Goal: Task Accomplishment & Management: Use online tool/utility

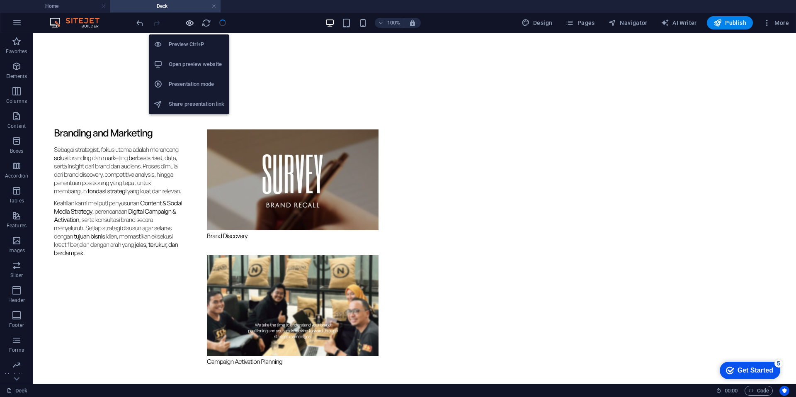
click at [187, 22] on icon "button" at bounding box center [190, 23] width 10 height 10
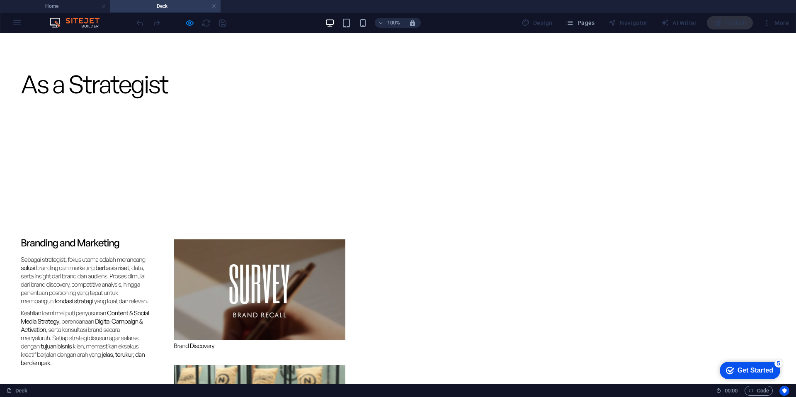
scroll to position [2695, 0]
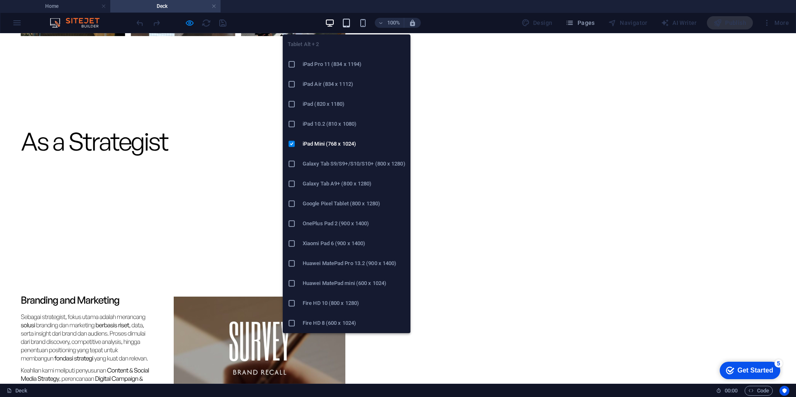
click at [349, 23] on icon "button" at bounding box center [347, 23] width 10 height 10
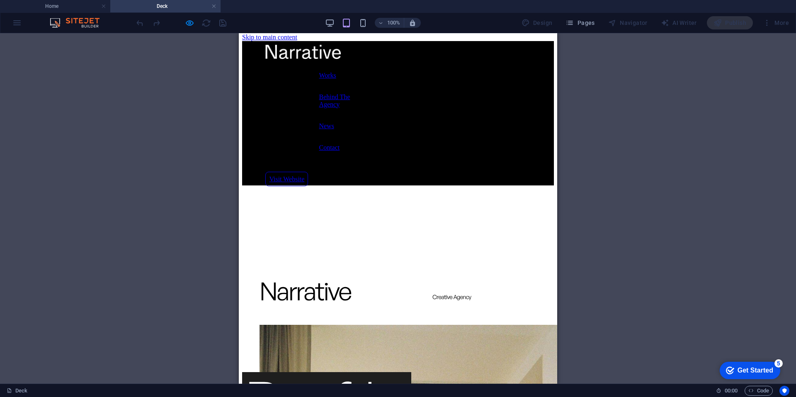
scroll to position [0, 0]
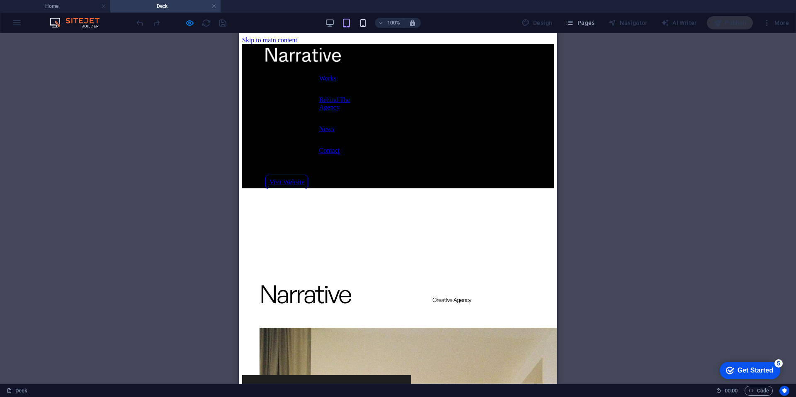
click at [362, 25] on icon "button" at bounding box center [363, 23] width 10 height 10
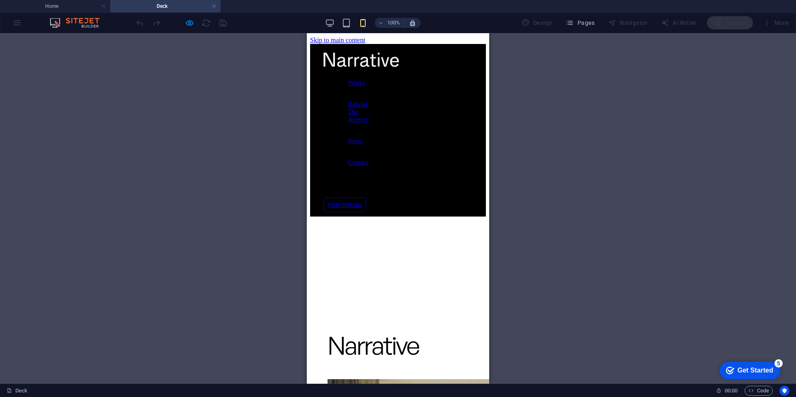
click at [375, 155] on div "Works Behind The Agency News Contact Visit Website" at bounding box center [398, 263] width 176 height 438
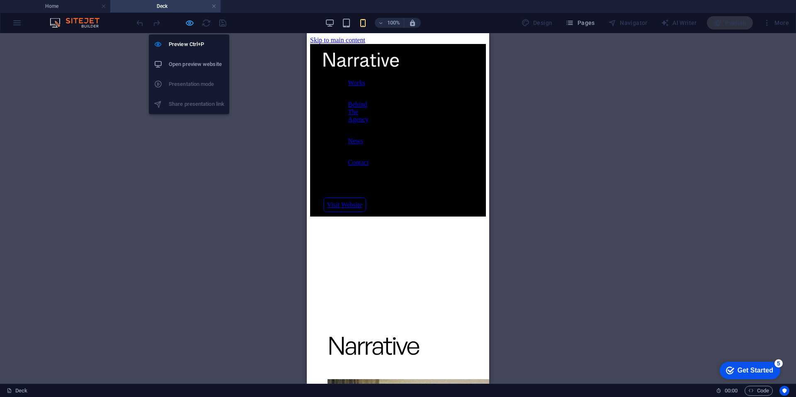
click at [190, 23] on icon "button" at bounding box center [190, 23] width 10 height 10
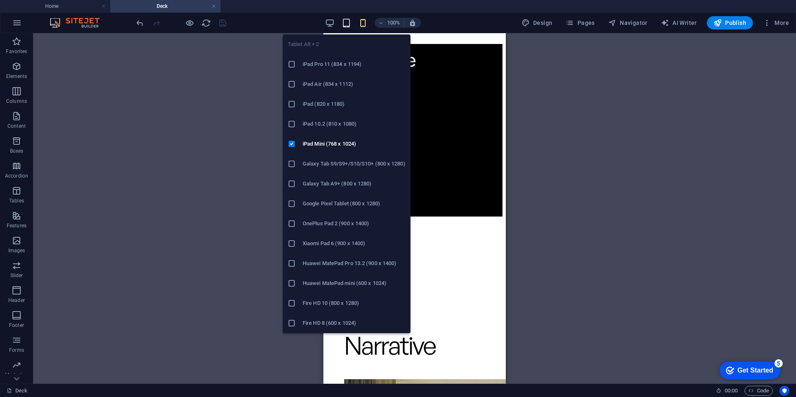
click at [349, 20] on icon "button" at bounding box center [347, 23] width 10 height 10
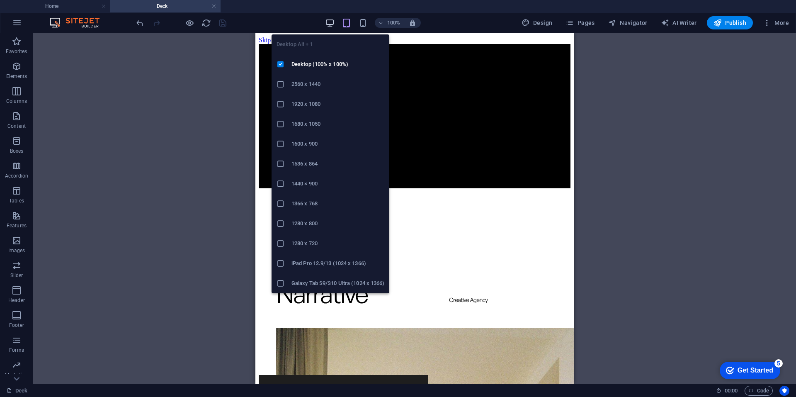
click at [331, 22] on icon "button" at bounding box center [330, 23] width 10 height 10
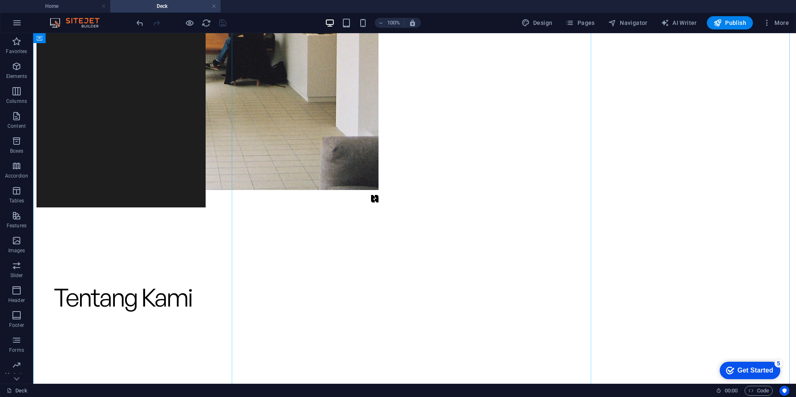
scroll to position [664, 0]
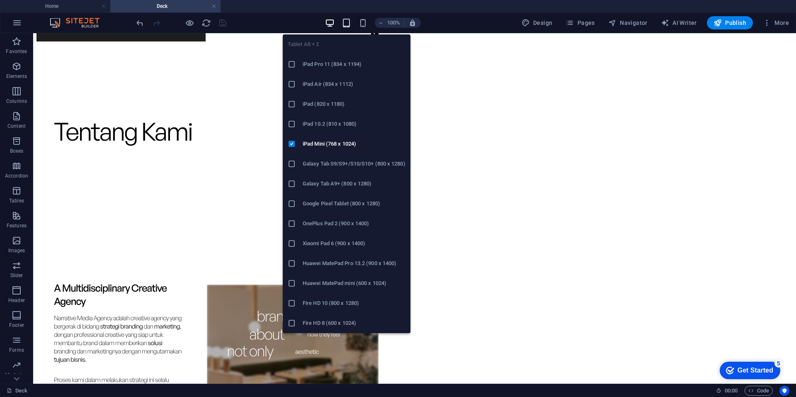
click at [346, 22] on icon "button" at bounding box center [347, 23] width 10 height 10
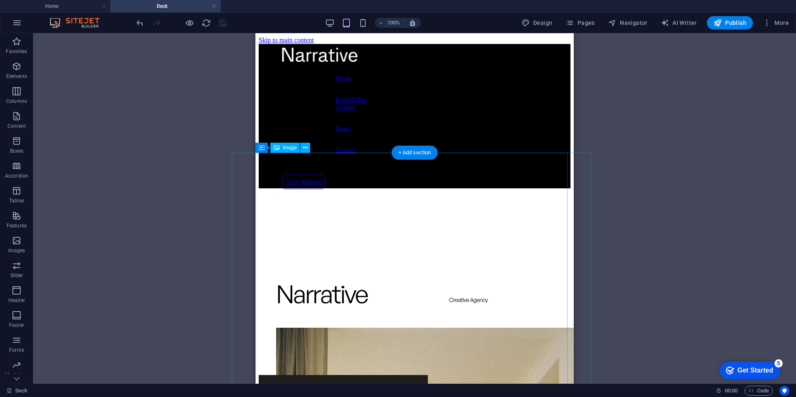
scroll to position [49, 0]
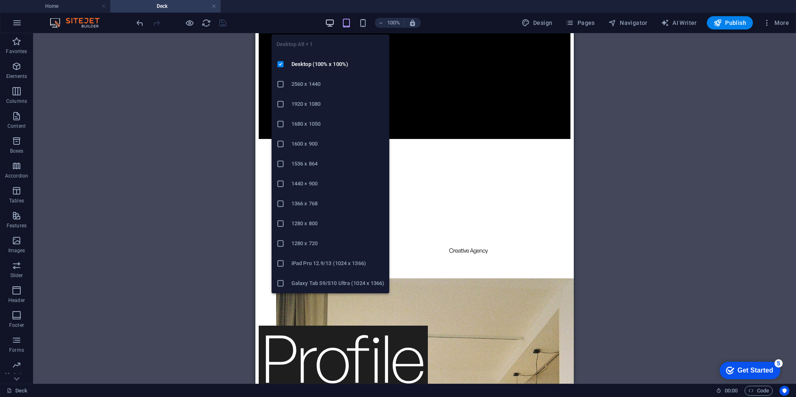
click at [333, 24] on icon "button" at bounding box center [330, 23] width 10 height 10
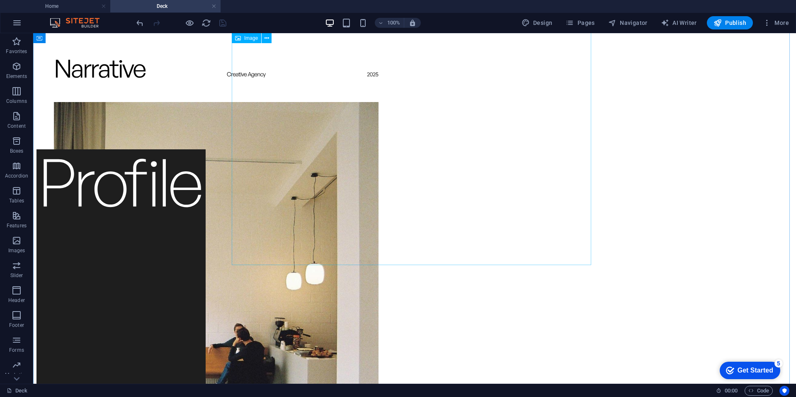
scroll to position [0, 0]
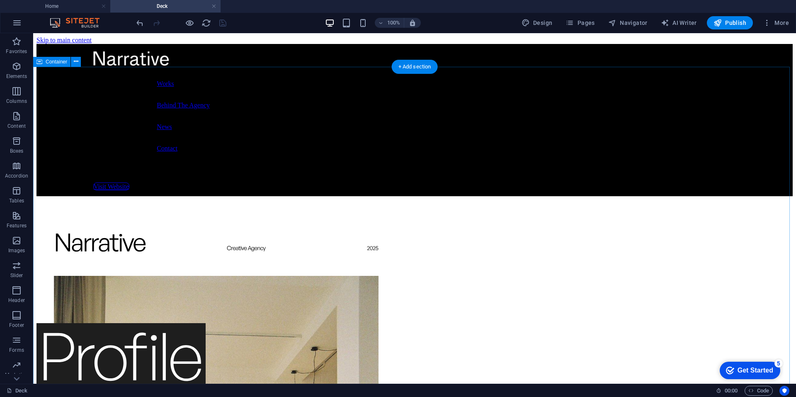
click at [58, 60] on span "Container" at bounding box center [57, 61] width 22 height 5
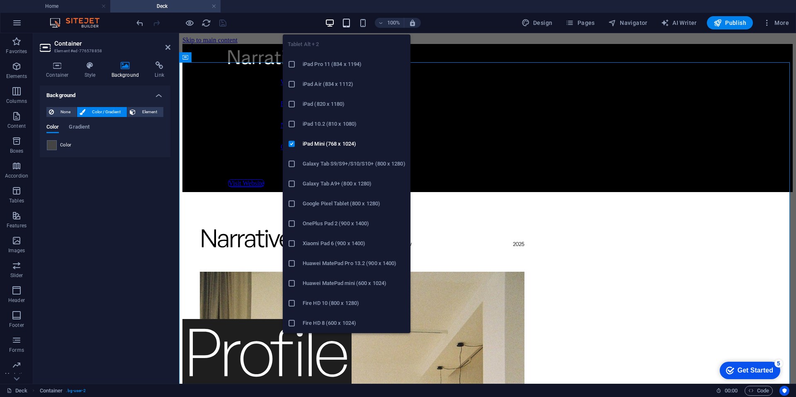
click at [351, 23] on icon "button" at bounding box center [347, 23] width 10 height 10
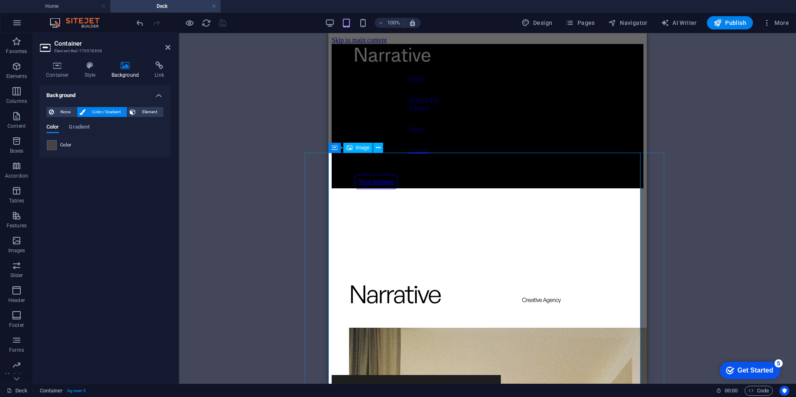
scroll to position [49, 0]
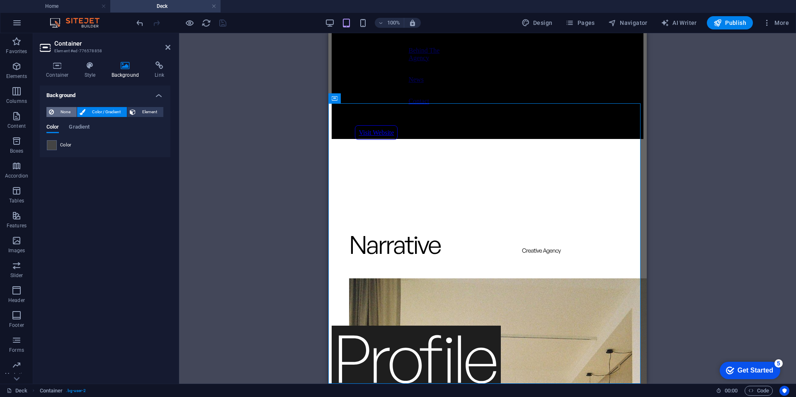
click at [69, 109] on span "None" at bounding box center [65, 112] width 18 height 10
click at [89, 108] on span "Color / Gradient" at bounding box center [106, 112] width 36 height 10
click at [59, 66] on icon at bounding box center [57, 65] width 35 height 8
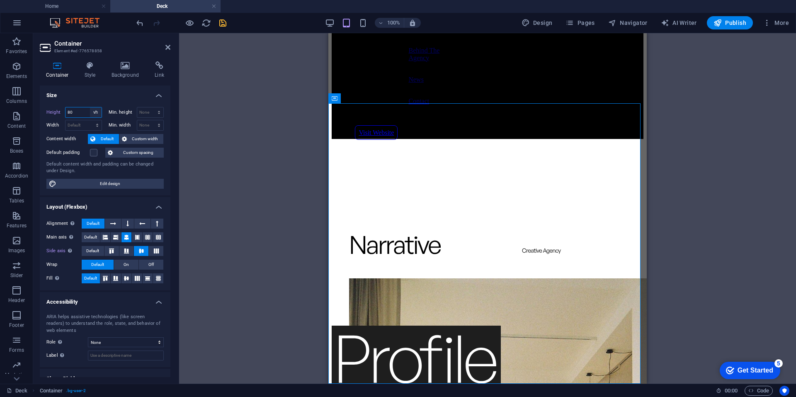
click at [92, 113] on select "Default px rem % vh vw" at bounding box center [96, 112] width 12 height 10
select select "default"
click at [90, 107] on select "Default px rem % vh vw" at bounding box center [96, 112] width 12 height 10
type input "80"
select select "vh"
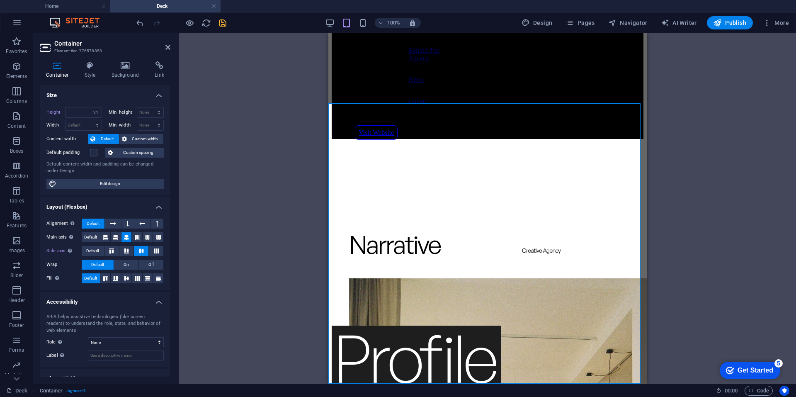
click at [48, 115] on div "Height Default px rem % vh vw" at bounding box center [74, 112] width 56 height 11
click at [60, 67] on icon at bounding box center [57, 65] width 35 height 8
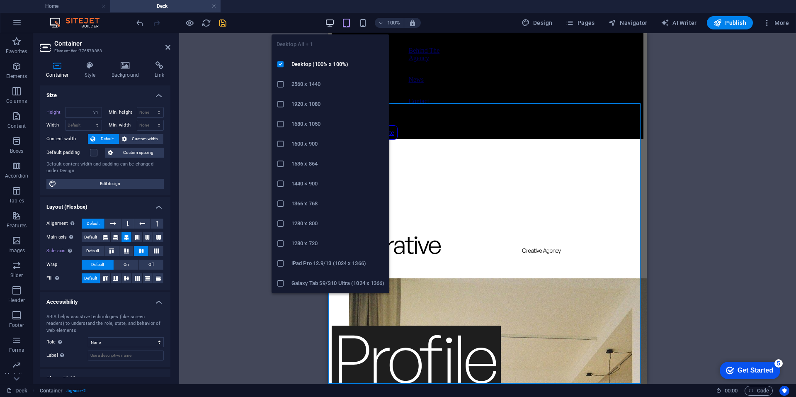
click at [328, 20] on icon "button" at bounding box center [330, 23] width 10 height 10
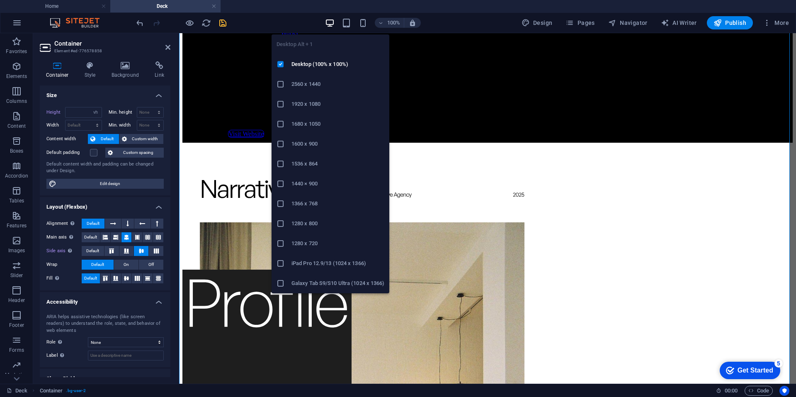
select select "DISABLED_OPTION_VALUE"
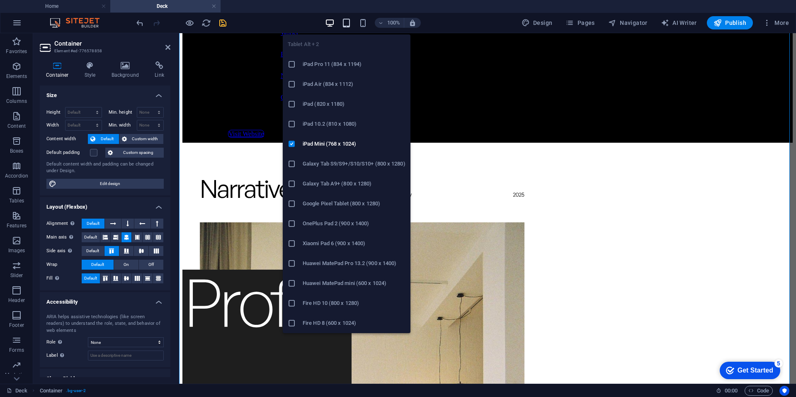
click at [351, 22] on icon "button" at bounding box center [347, 23] width 10 height 10
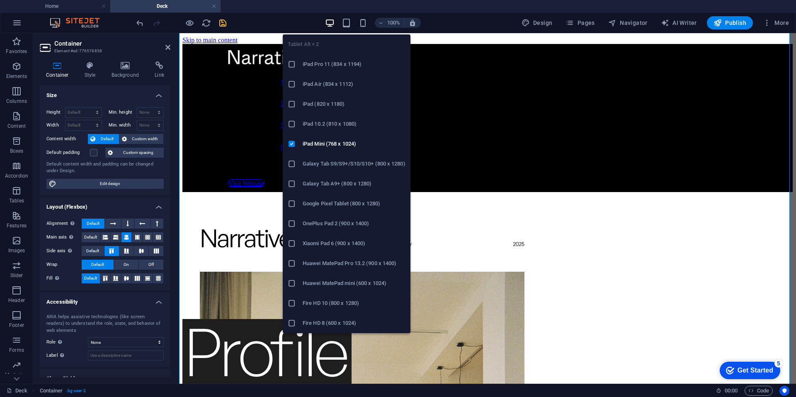
type input "80"
select select "vh"
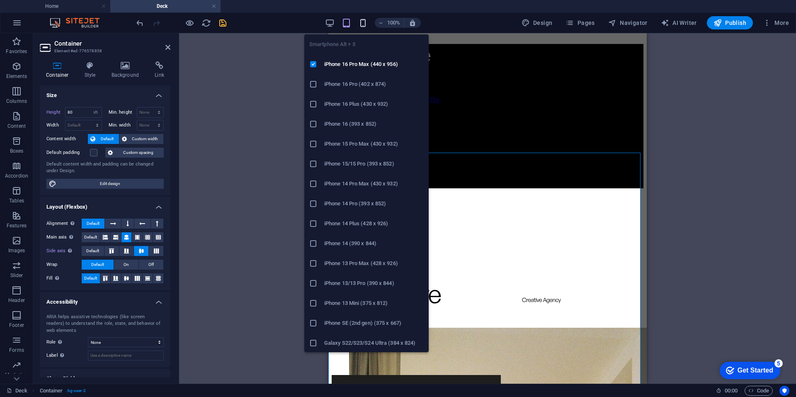
click at [366, 24] on icon "button" at bounding box center [363, 23] width 10 height 10
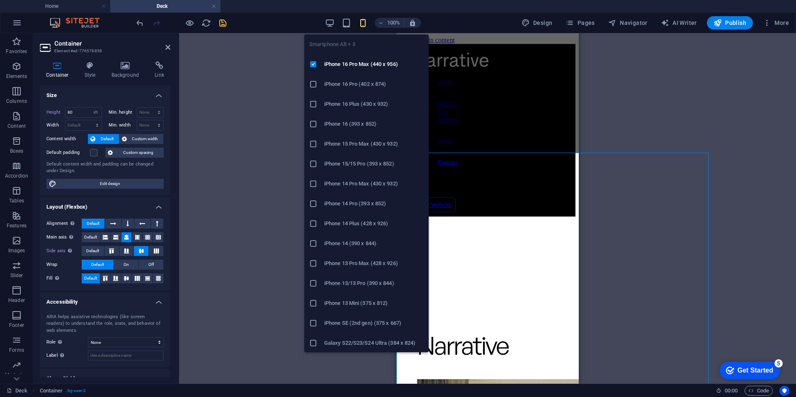
type input "100"
select select "vw"
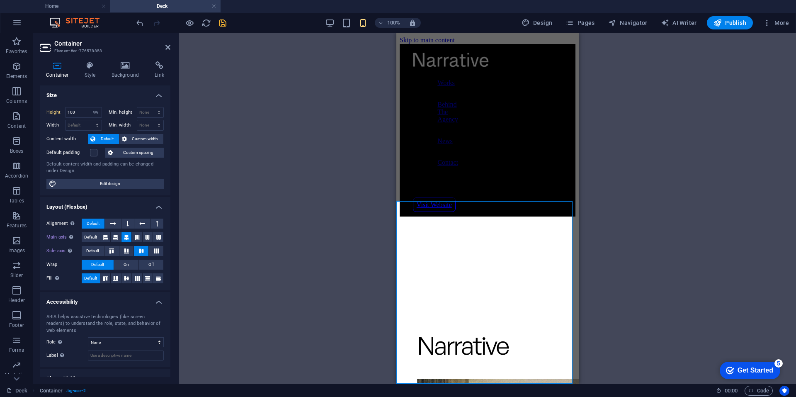
click at [440, 175] on div "Works Behind The Agency News Contact Visit Website" at bounding box center [488, 263] width 176 height 438
click at [89, 69] on icon at bounding box center [90, 65] width 24 height 8
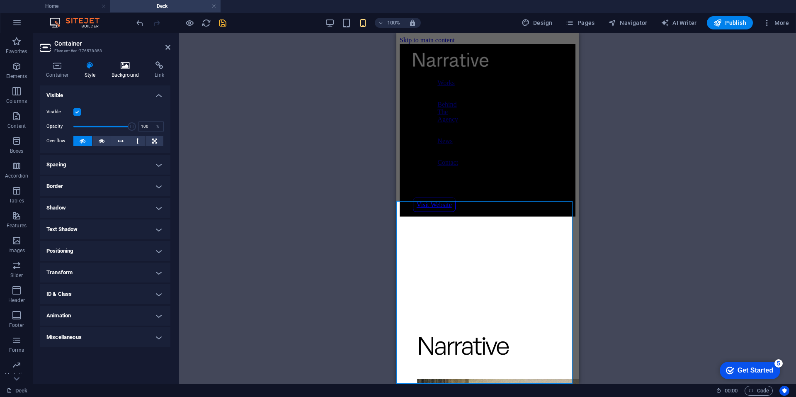
click at [124, 63] on icon at bounding box center [125, 65] width 40 height 8
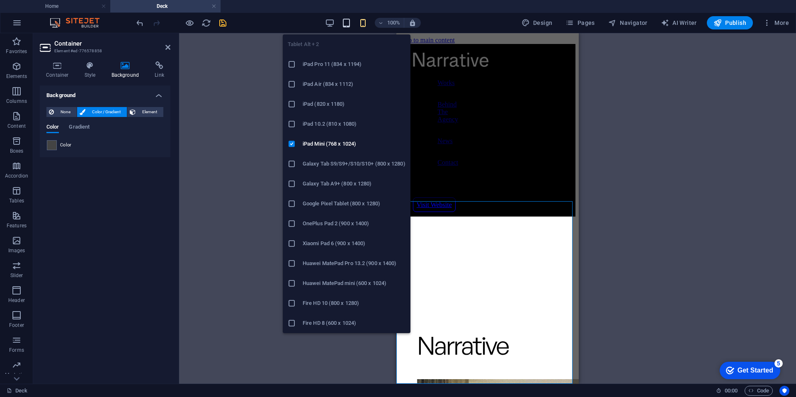
click at [350, 23] on icon "button" at bounding box center [347, 23] width 10 height 10
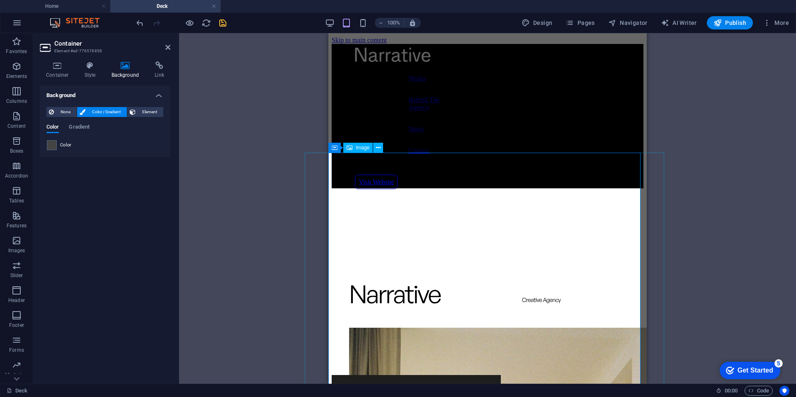
scroll to position [49, 0]
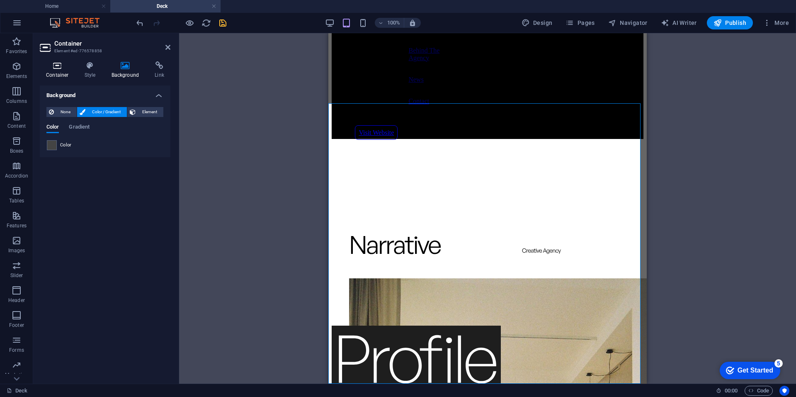
click at [66, 71] on h4 "Container" at bounding box center [59, 69] width 39 height 17
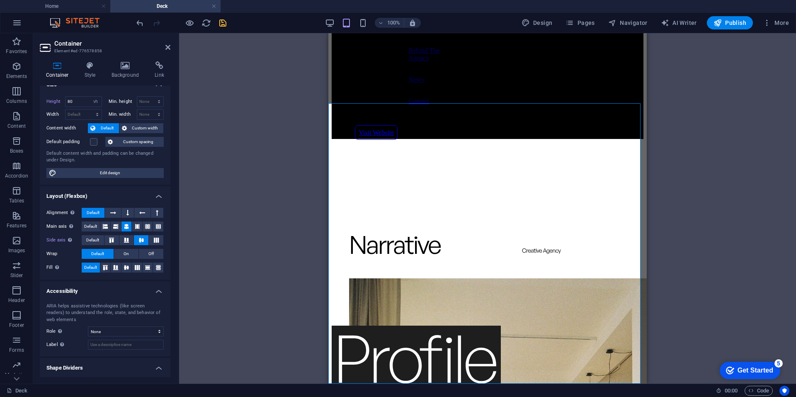
scroll to position [0, 0]
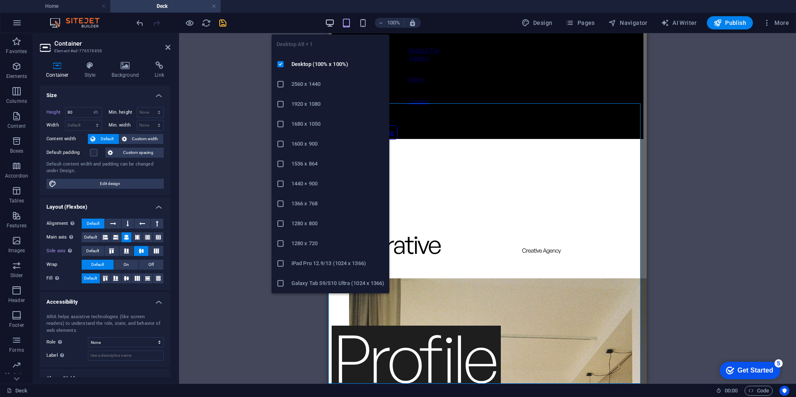
click at [330, 27] on icon "button" at bounding box center [330, 23] width 10 height 10
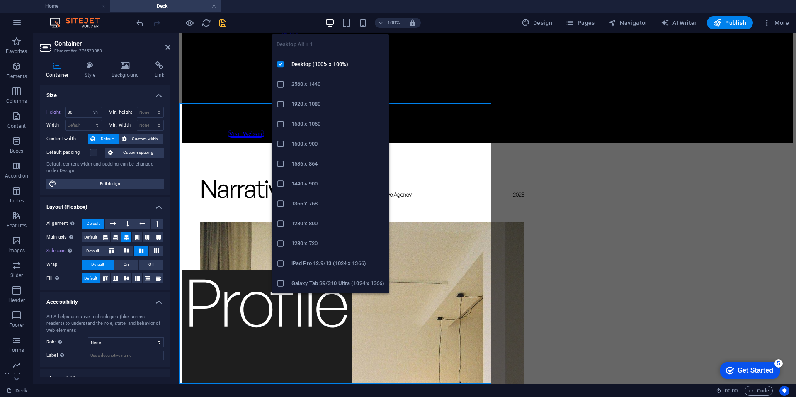
select select "DISABLED_OPTION_VALUE"
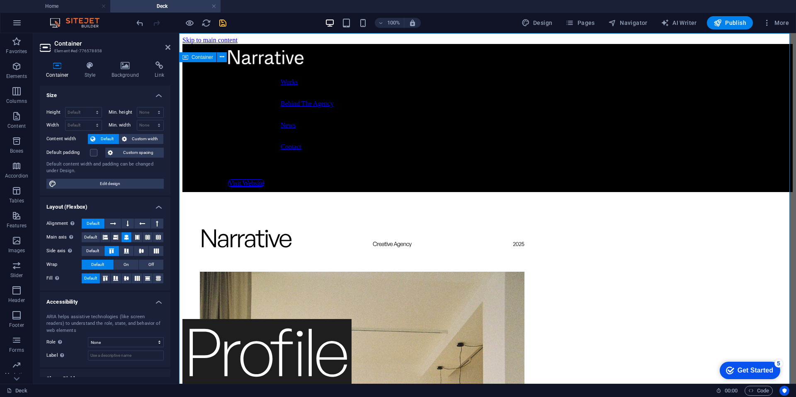
click at [197, 55] on span "Container" at bounding box center [203, 57] width 22 height 5
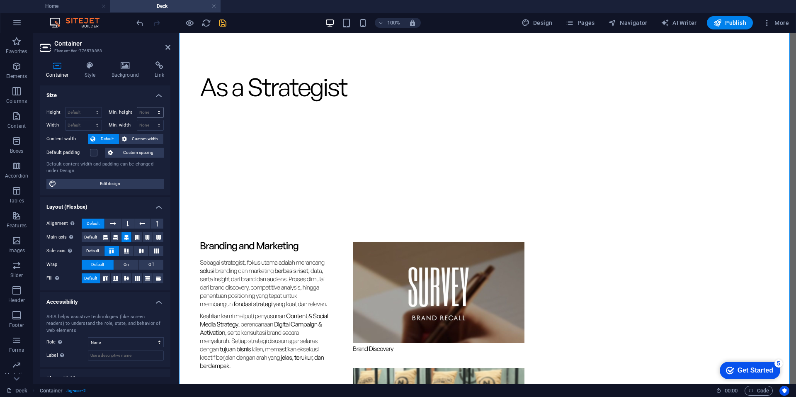
scroll to position [2820, 0]
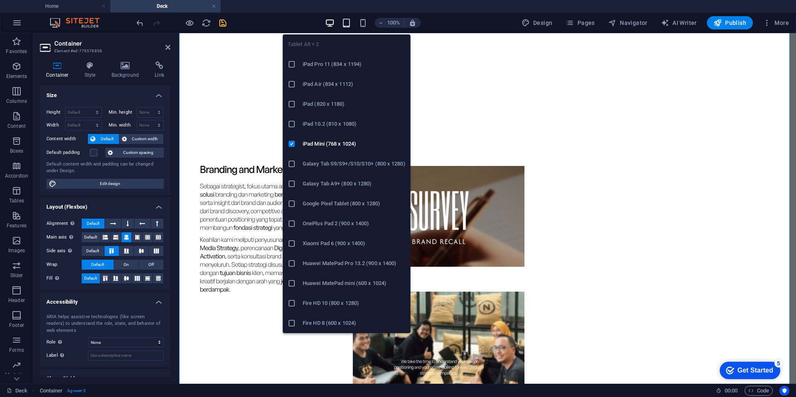
click at [348, 20] on icon "button" at bounding box center [347, 23] width 10 height 10
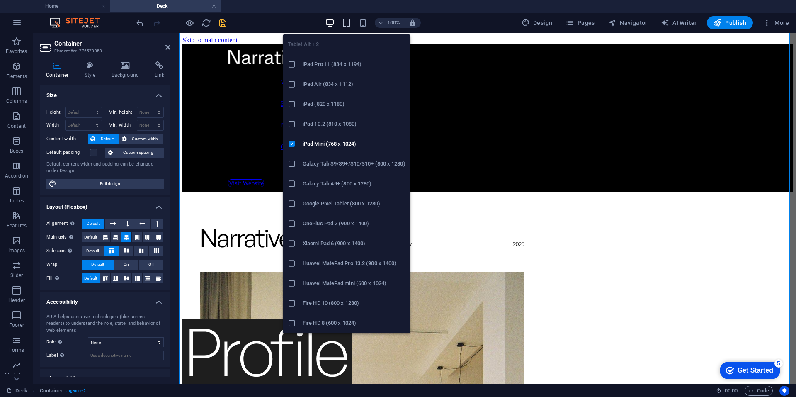
type input "80"
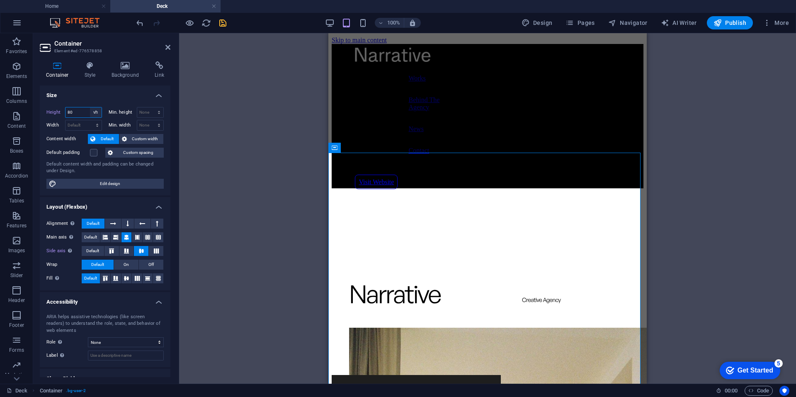
click at [95, 112] on select "Default px rem % vh vw" at bounding box center [96, 112] width 12 height 10
select select "default"
click at [90, 107] on select "Default px rem % vh vw" at bounding box center [96, 112] width 12 height 10
type input "80"
click at [97, 113] on select "Default px rem % vh vw" at bounding box center [96, 112] width 12 height 10
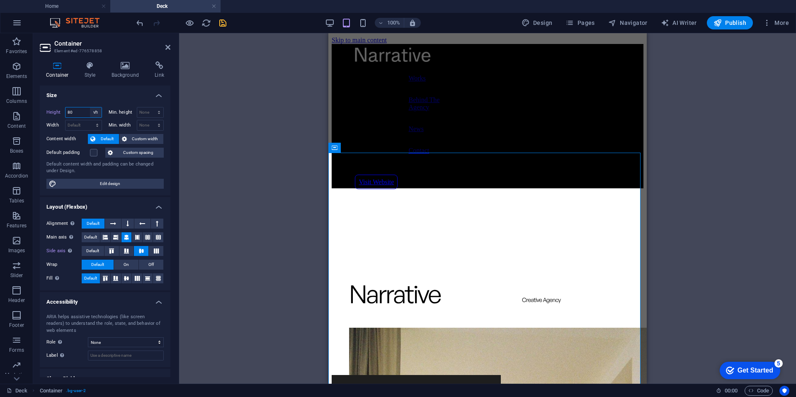
select select "default"
click at [90, 107] on select "Default px rem % vh vw" at bounding box center [96, 112] width 12 height 10
type input "80"
click at [95, 111] on select "Default px rem % vh vw" at bounding box center [96, 112] width 12 height 10
select select "%"
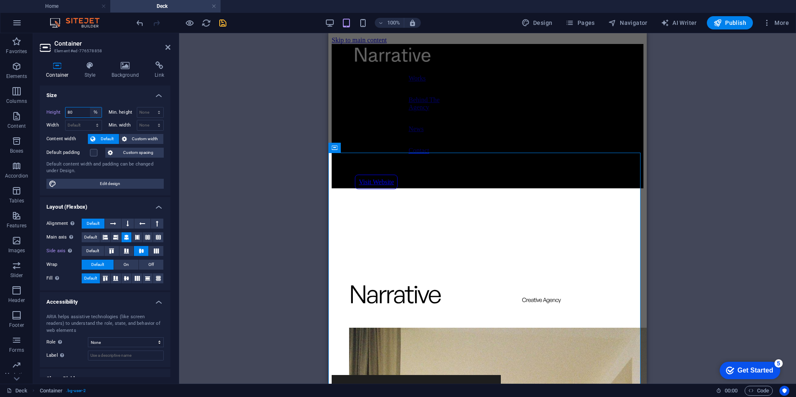
click at [90, 107] on select "Default px rem % vh vw" at bounding box center [96, 112] width 12 height 10
type input "1000"
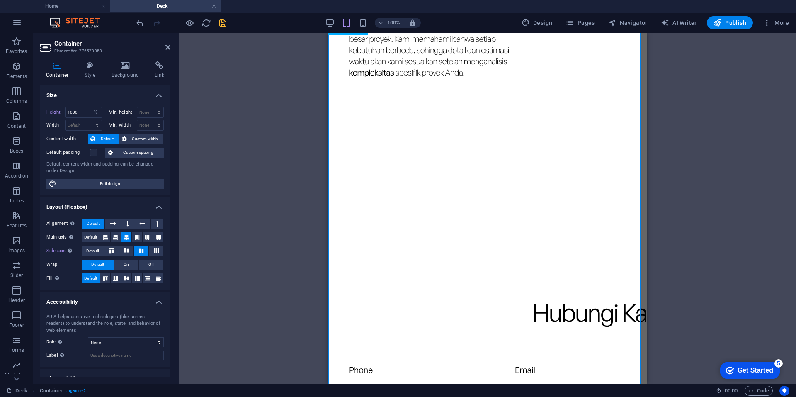
scroll to position [4290, 0]
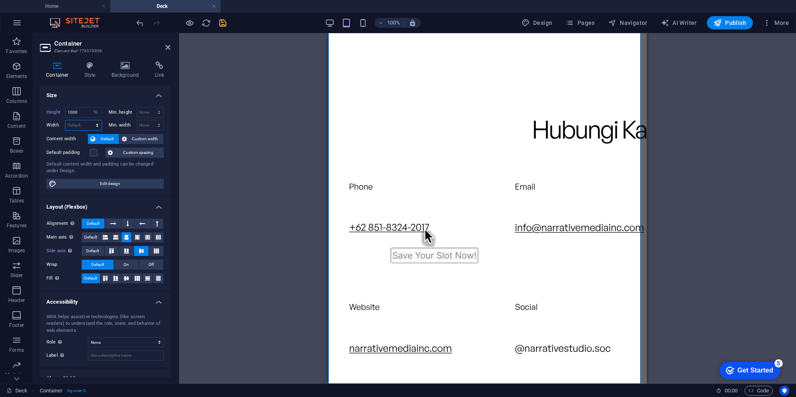
click at [98, 122] on select "Default px rem % em vh vw" at bounding box center [84, 125] width 36 height 10
select select "%"
click at [89, 120] on select "Default px rem % em vh vw" at bounding box center [84, 125] width 36 height 10
type input "100"
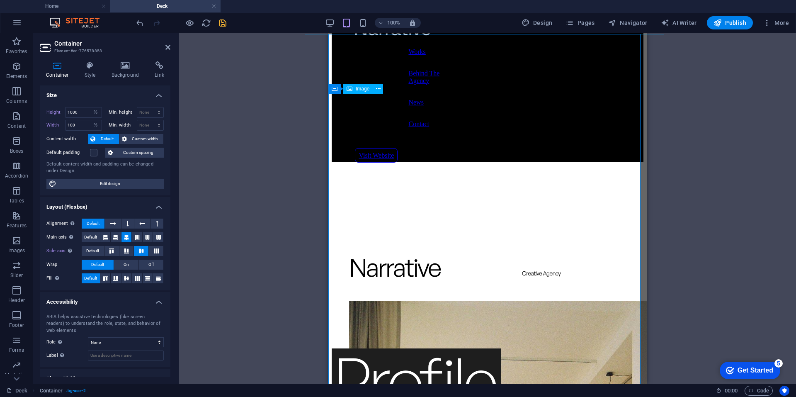
scroll to position [0, 0]
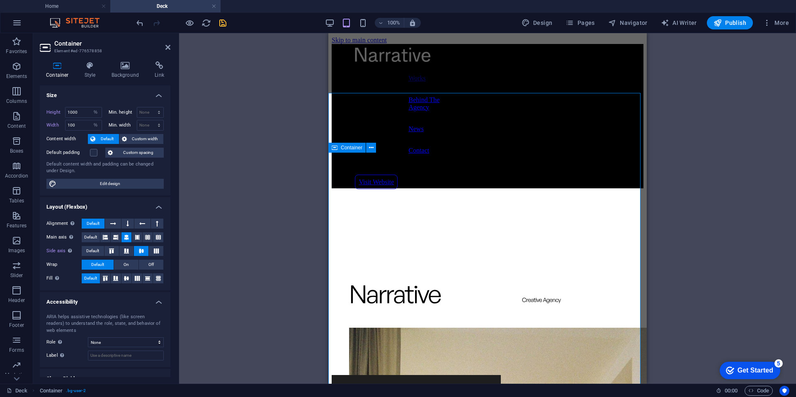
click at [336, 145] on icon at bounding box center [335, 148] width 6 height 10
click at [352, 147] on icon at bounding box center [350, 148] width 6 height 10
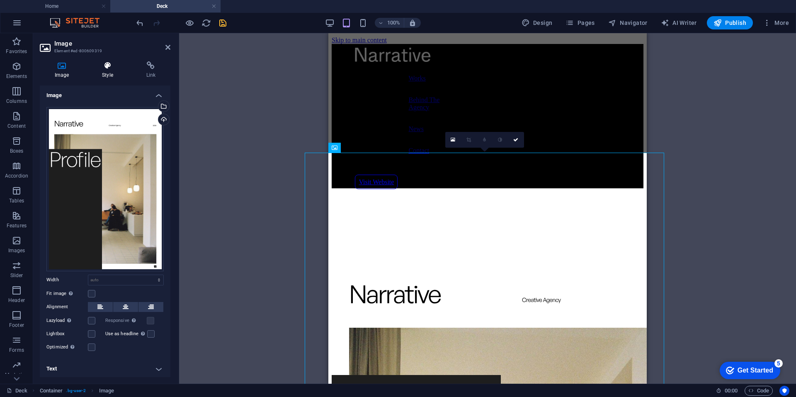
click at [106, 72] on h4 "Style" at bounding box center [109, 69] width 44 height 17
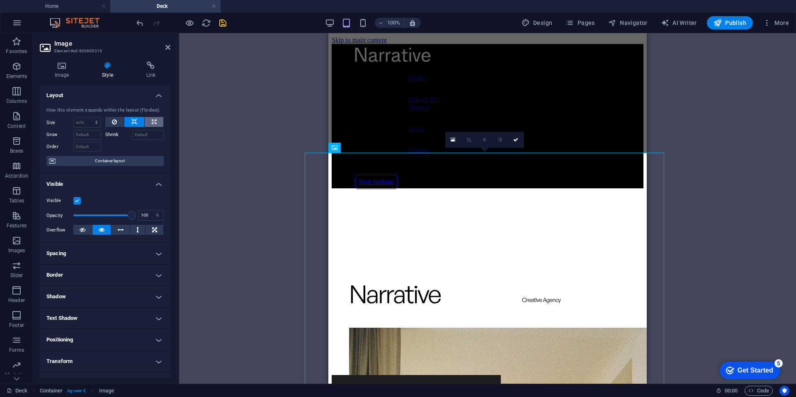
click at [152, 122] on icon at bounding box center [154, 122] width 5 height 10
type input "100"
select select "%"
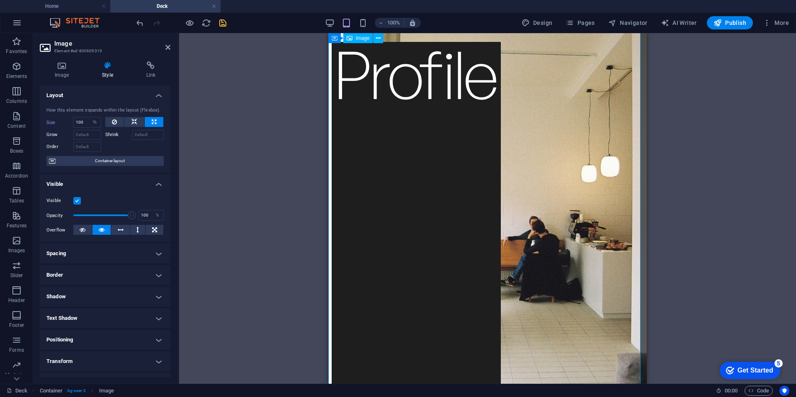
scroll to position [415, 0]
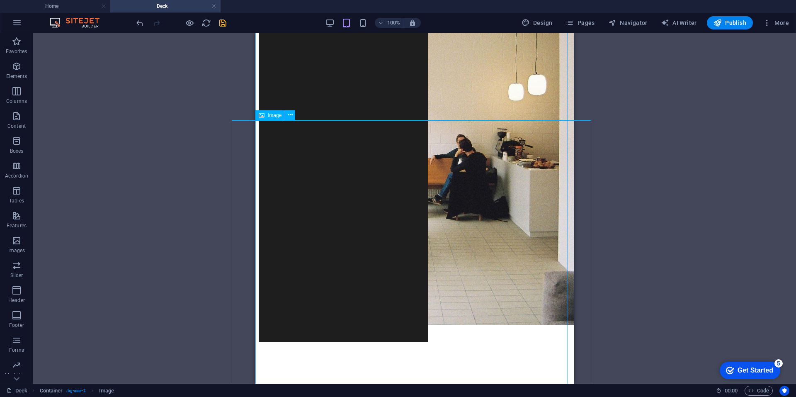
click at [261, 114] on icon at bounding box center [262, 115] width 6 height 10
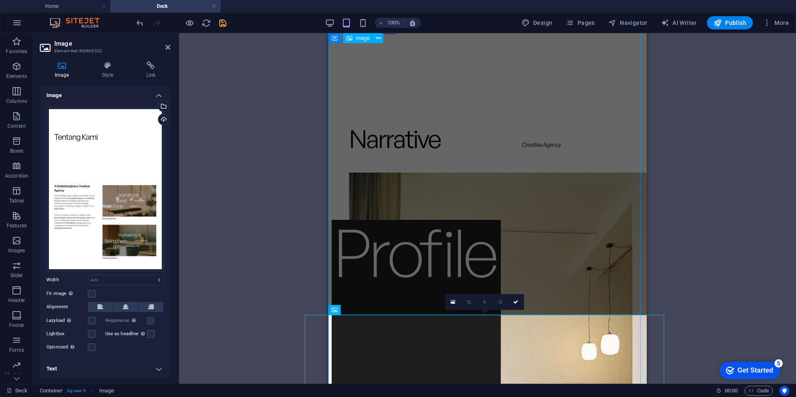
scroll to position [83, 0]
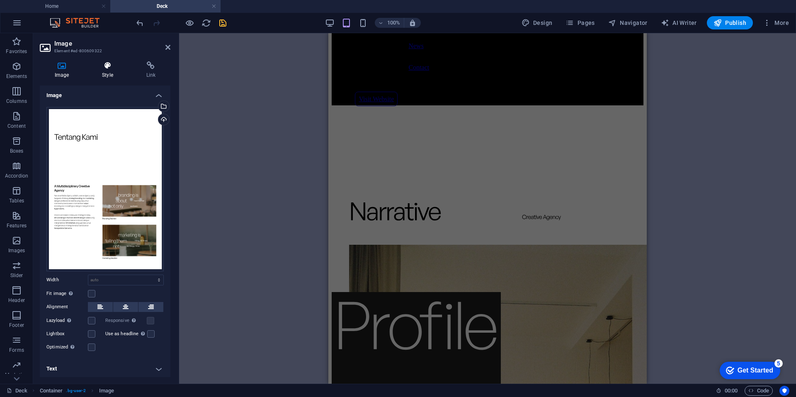
click at [116, 68] on icon at bounding box center [107, 65] width 41 height 8
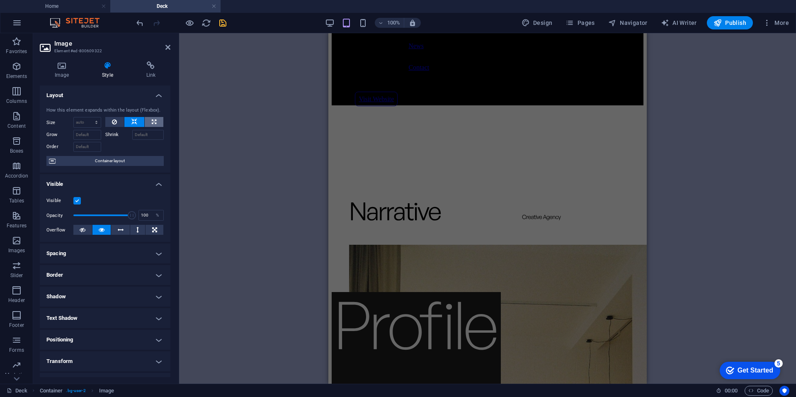
click at [154, 119] on icon at bounding box center [154, 122] width 5 height 10
type input "100"
select select "%"
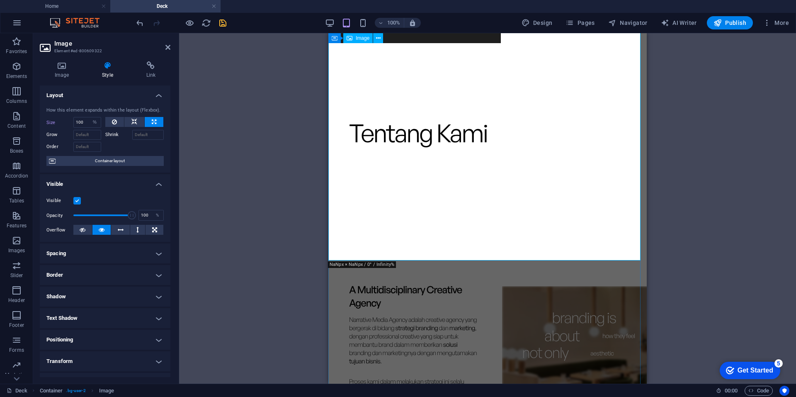
scroll to position [879, 0]
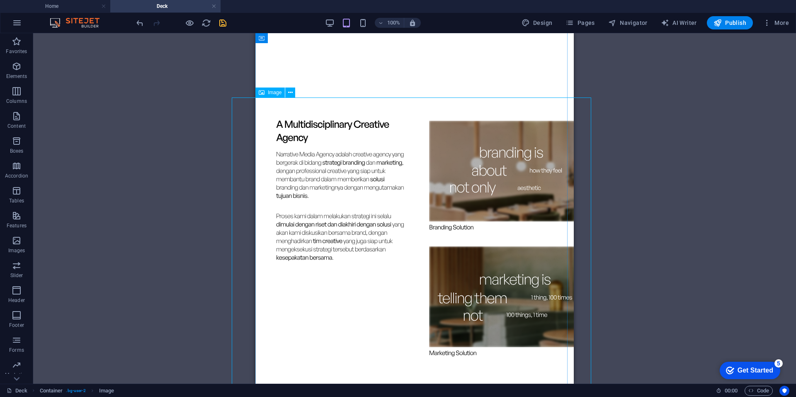
click at [262, 92] on icon at bounding box center [262, 93] width 6 height 10
drag, startPoint x: 262, startPoint y: 92, endPoint x: 179, endPoint y: 134, distance: 93.3
click at [262, 91] on icon at bounding box center [262, 93] width 6 height 10
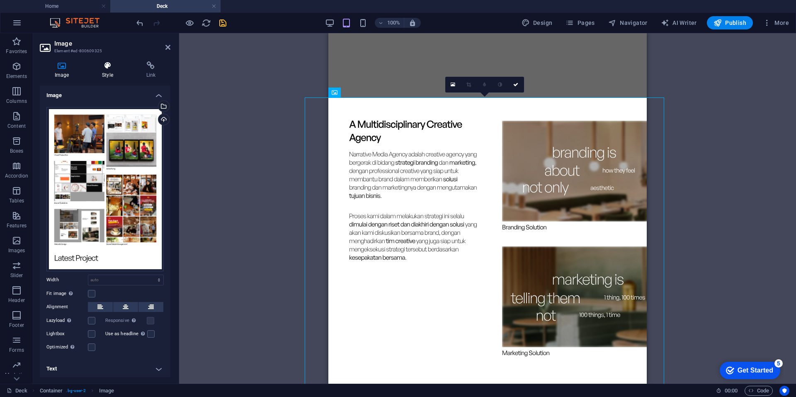
click at [101, 63] on icon at bounding box center [107, 65] width 41 height 8
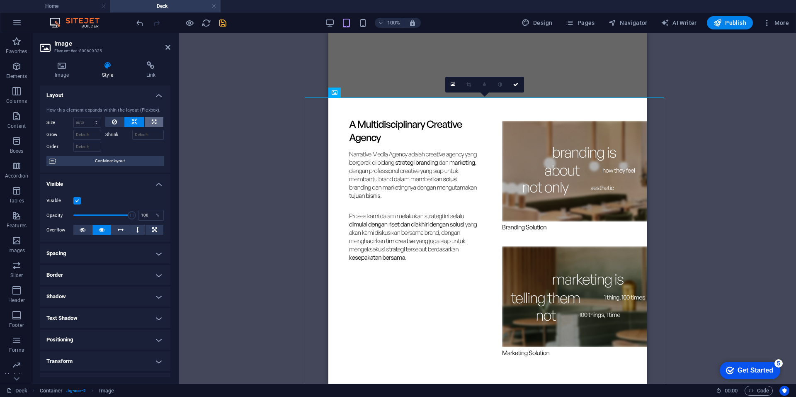
click at [152, 123] on icon at bounding box center [154, 122] width 5 height 10
type input "100"
select select "%"
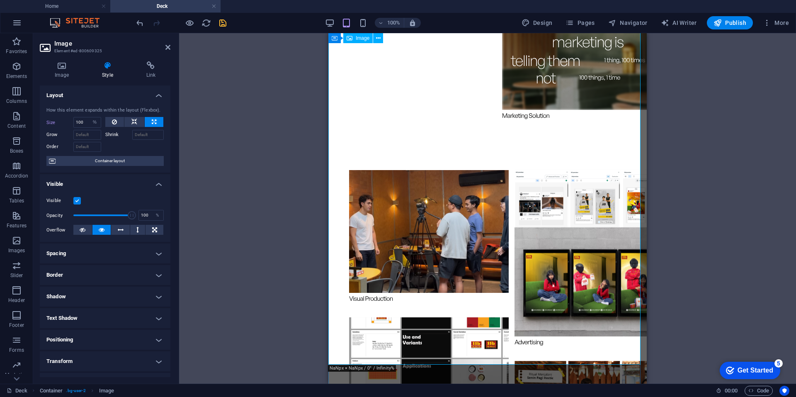
scroll to position [1211, 0]
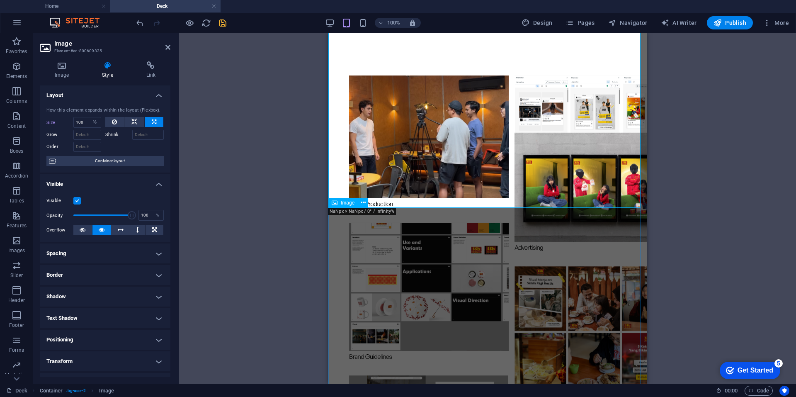
click at [344, 203] on span "Image" at bounding box center [348, 202] width 14 height 5
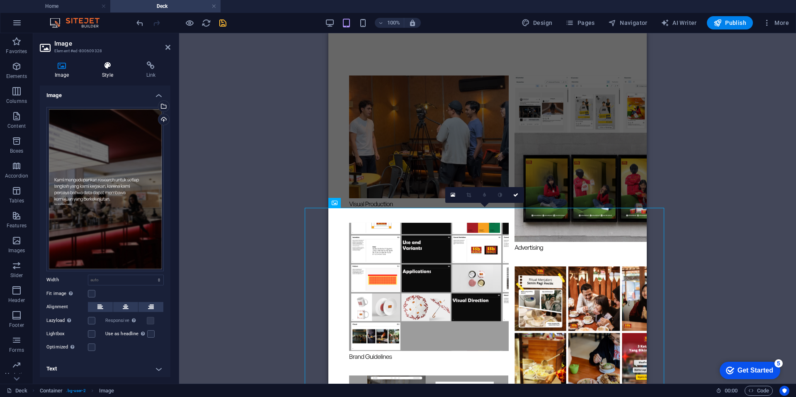
click at [113, 68] on icon at bounding box center [107, 65] width 41 height 8
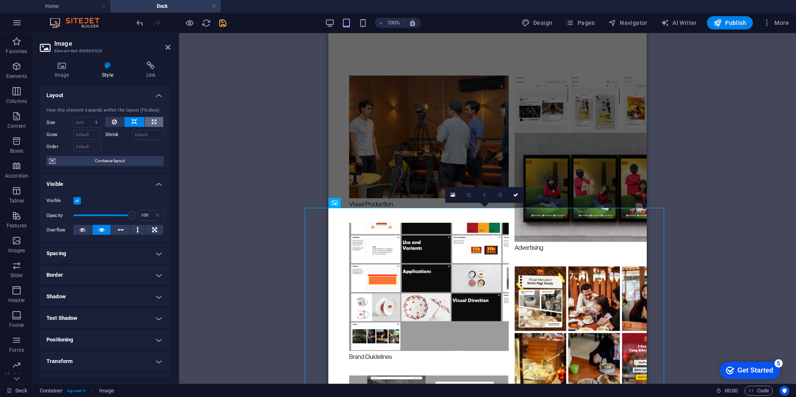
click at [148, 118] on button at bounding box center [154, 122] width 19 height 10
type input "100"
select select "%"
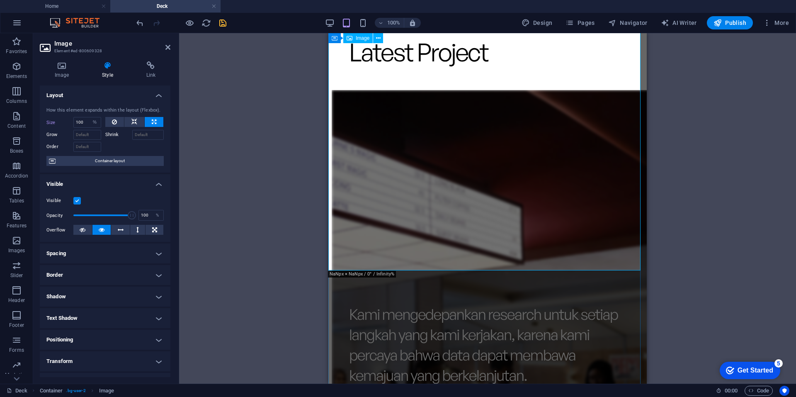
scroll to position [1750, 0]
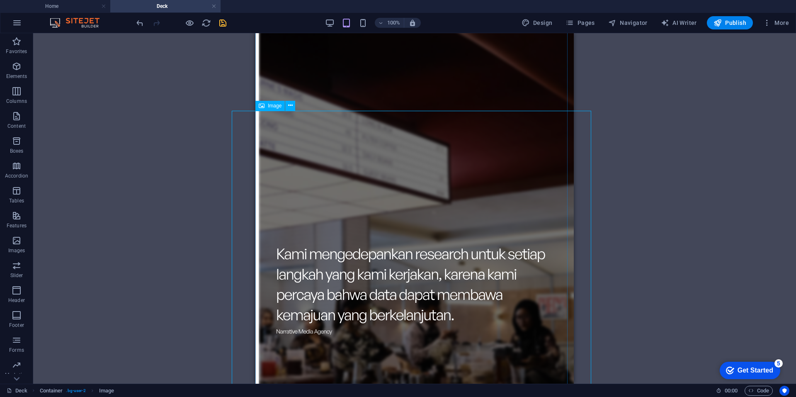
click at [264, 107] on icon at bounding box center [262, 106] width 6 height 10
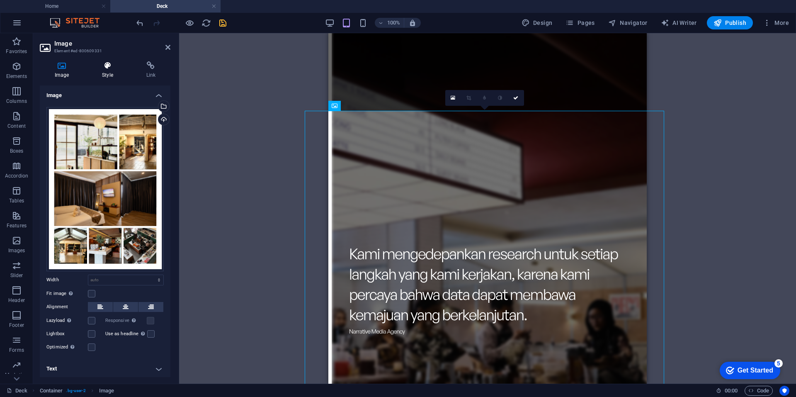
click at [109, 68] on icon at bounding box center [107, 65] width 41 height 8
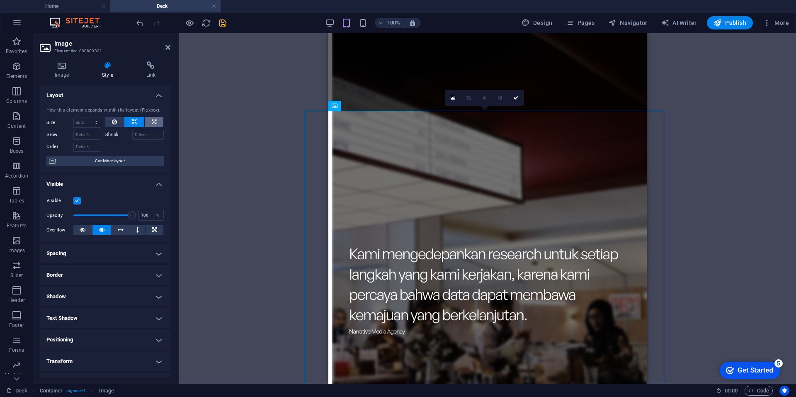
click at [153, 122] on icon at bounding box center [154, 122] width 5 height 10
type input "100"
select select "%"
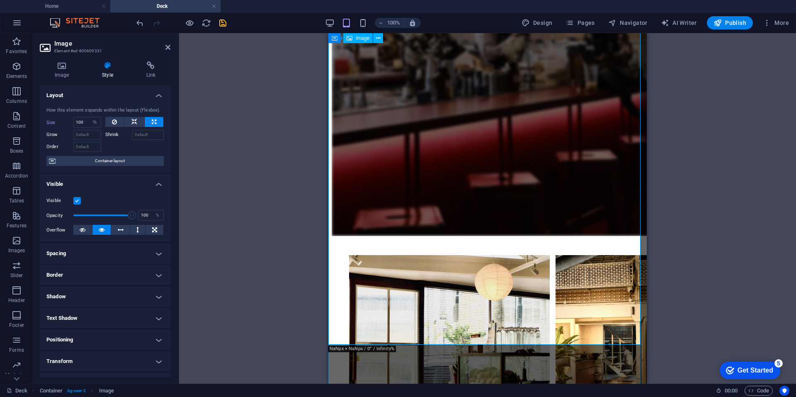
scroll to position [2124, 0]
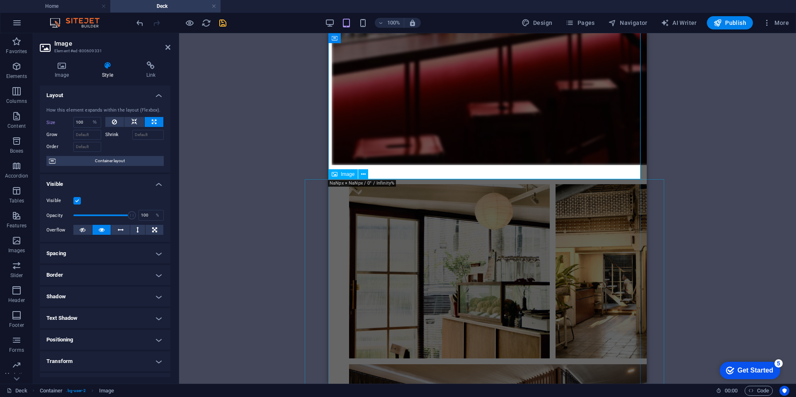
click at [337, 172] on icon at bounding box center [335, 174] width 6 height 10
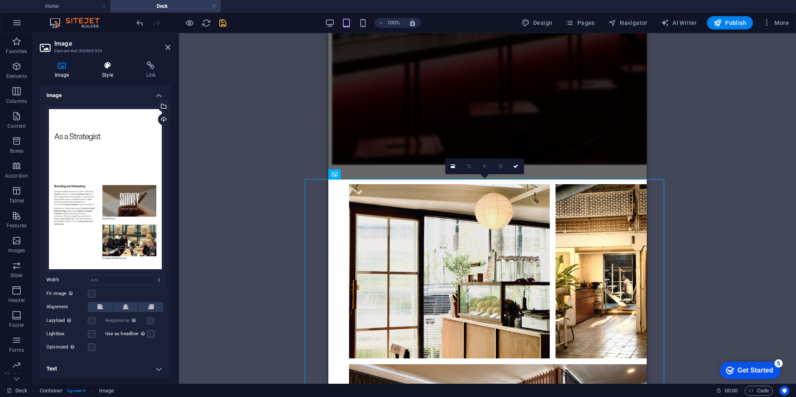
click at [107, 72] on h4 "Style" at bounding box center [109, 69] width 44 height 17
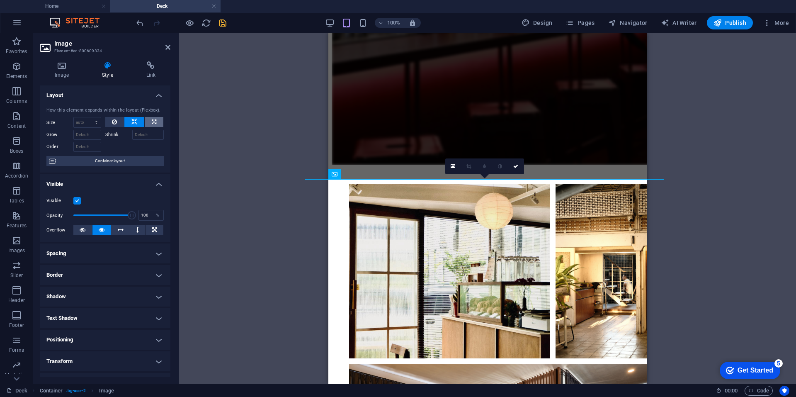
click at [152, 118] on icon at bounding box center [154, 122] width 5 height 10
type input "100"
select select "%"
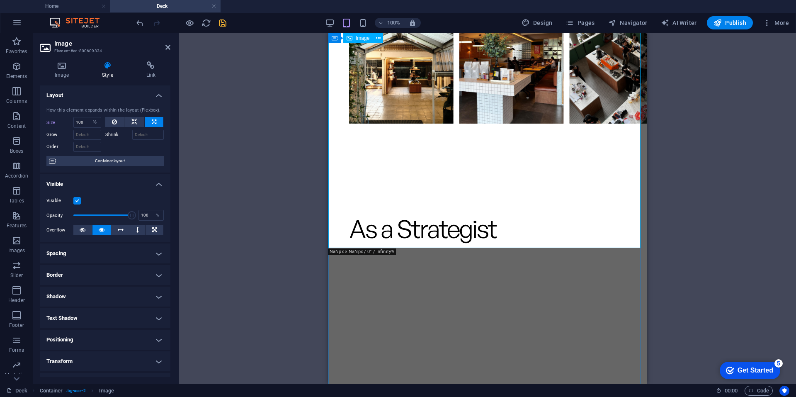
scroll to position [2704, 0]
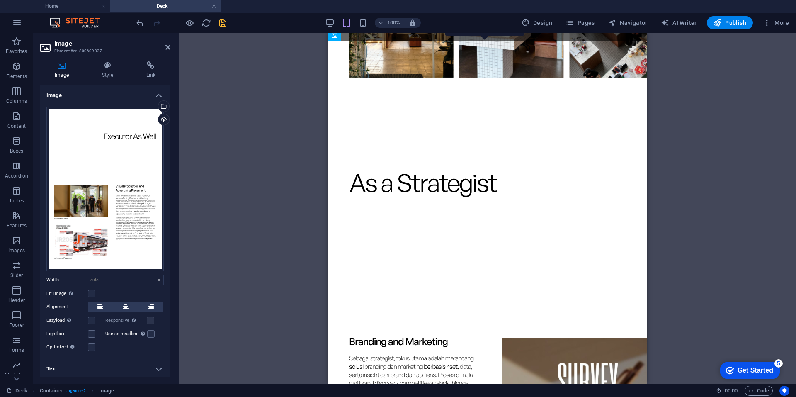
click at [107, 68] on icon at bounding box center [107, 65] width 41 height 8
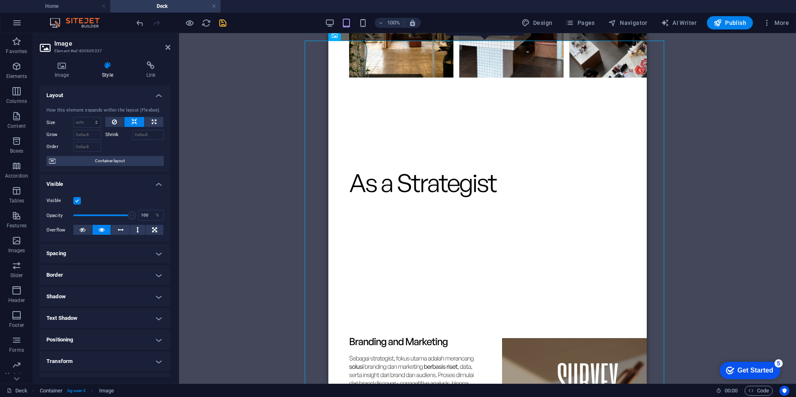
click at [109, 73] on h4 "Style" at bounding box center [109, 69] width 44 height 17
click at [153, 122] on icon at bounding box center [154, 122] width 5 height 10
type input "100"
select select "%"
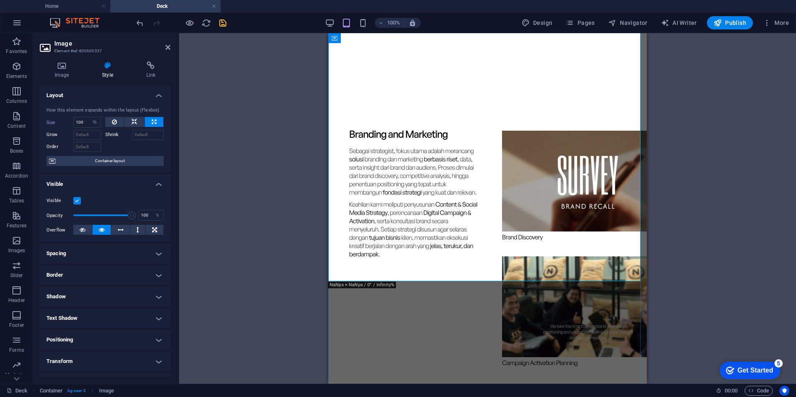
scroll to position [3036, 0]
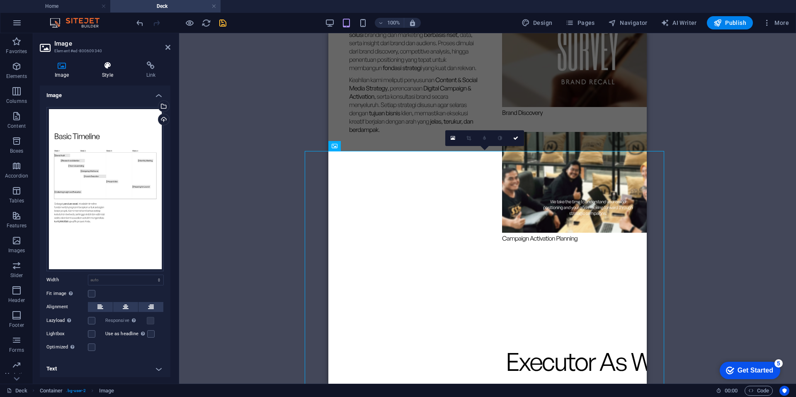
click at [108, 70] on h4 "Style" at bounding box center [109, 69] width 44 height 17
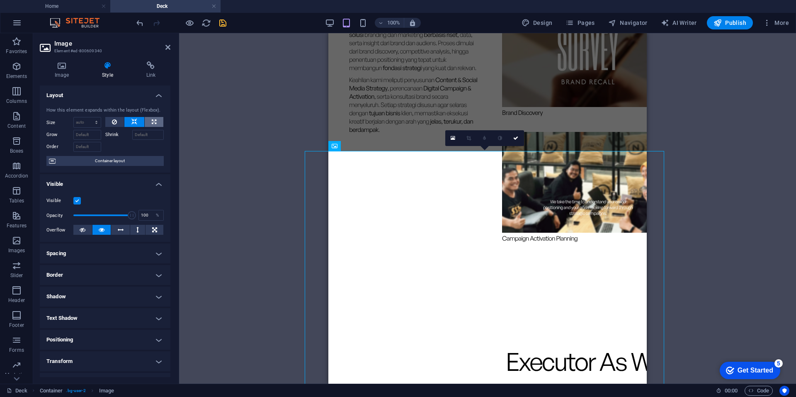
click at [148, 119] on button at bounding box center [154, 122] width 19 height 10
type input "100"
select select "%"
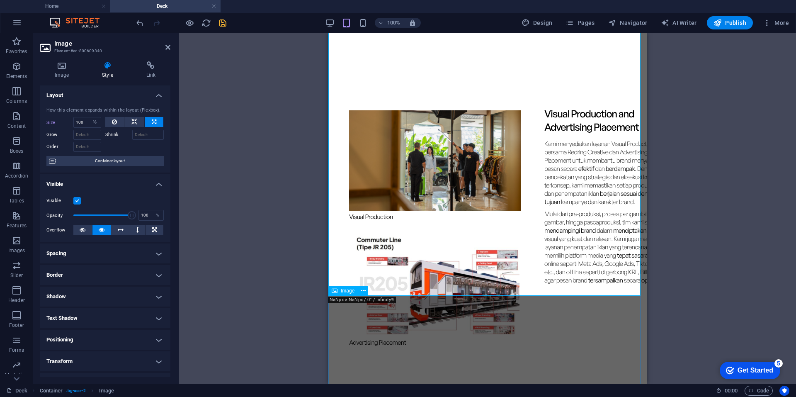
scroll to position [3492, 0]
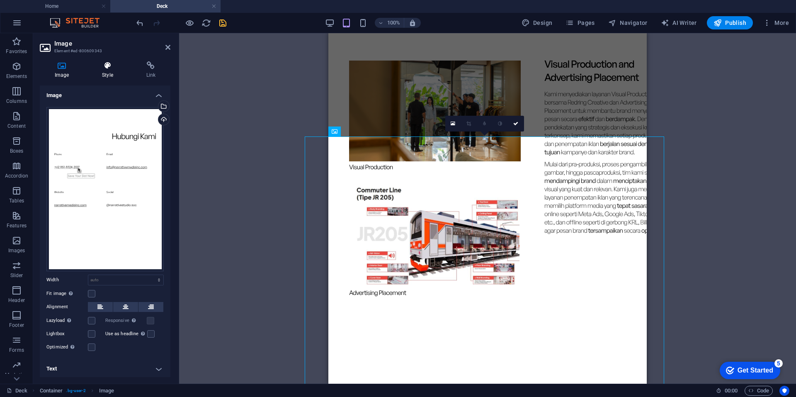
click at [114, 72] on h4 "Style" at bounding box center [109, 69] width 44 height 17
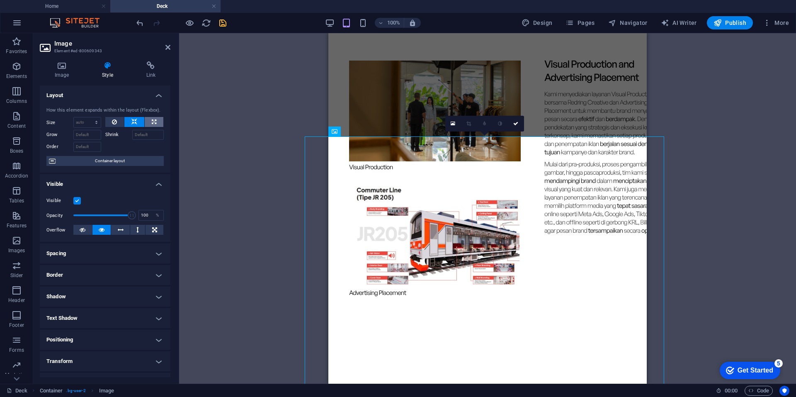
click at [145, 127] on button at bounding box center [154, 122] width 19 height 10
type input "100"
select select "%"
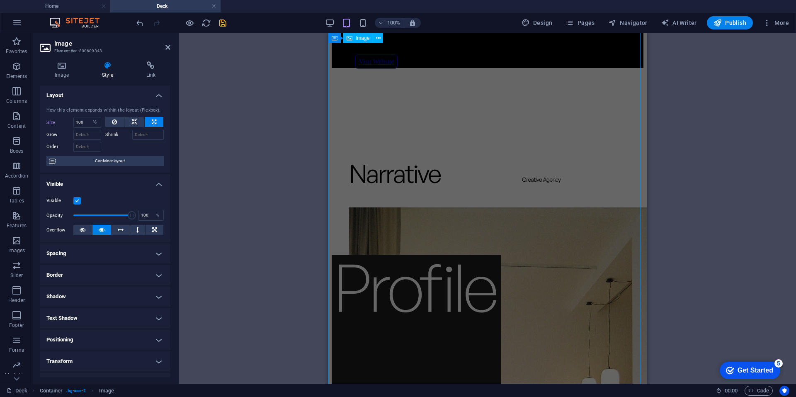
scroll to position [0, 0]
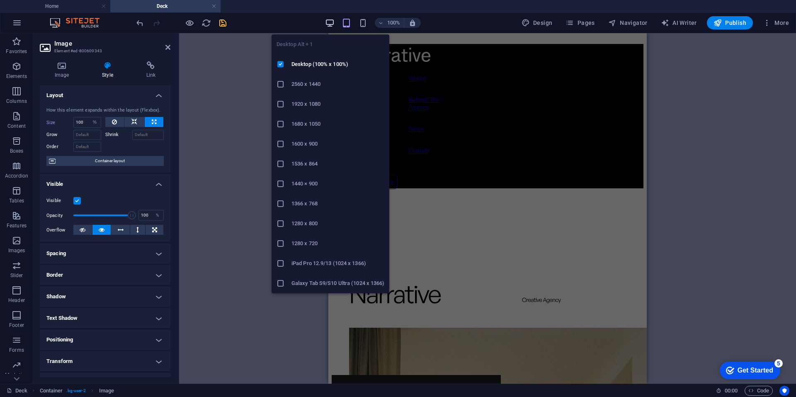
click at [334, 19] on icon "button" at bounding box center [330, 23] width 10 height 10
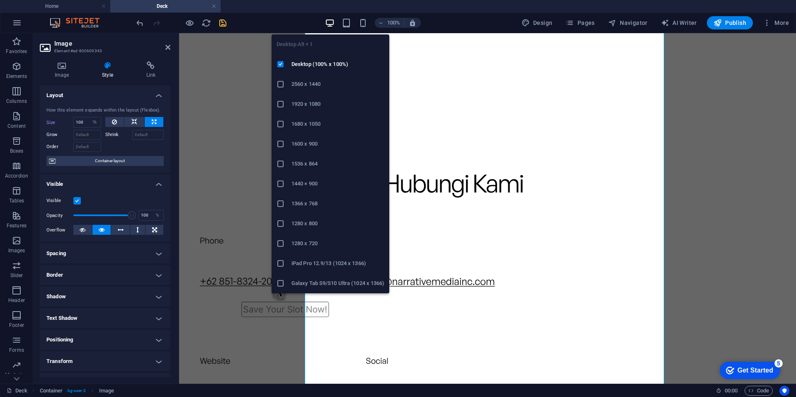
select select "DISABLED_OPTION_VALUE"
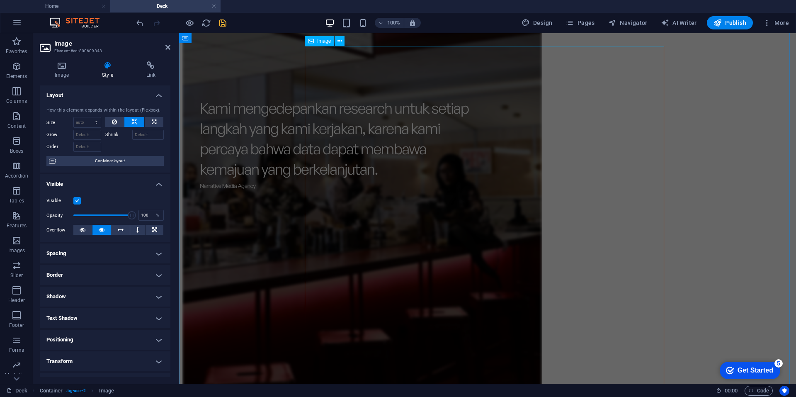
scroll to position [1774, 0]
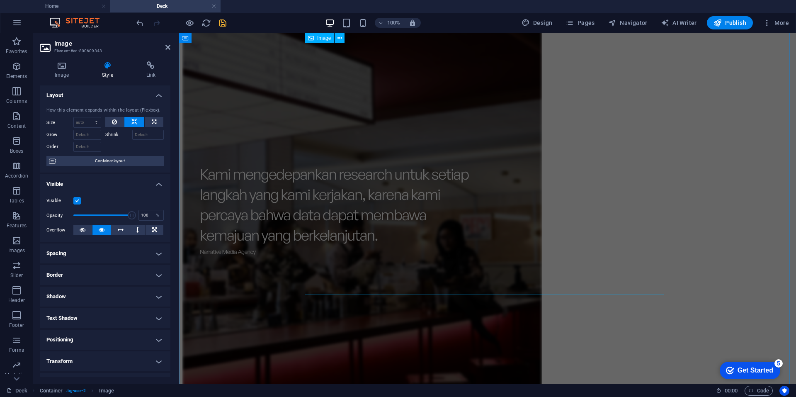
click at [423, 165] on figure at bounding box center [487, 205] width 611 height 511
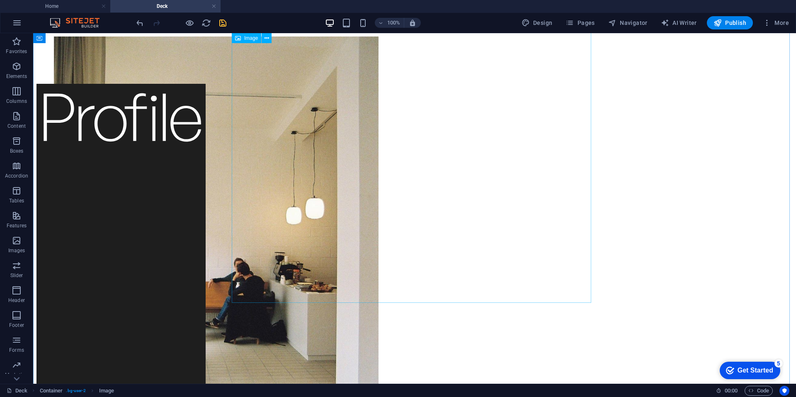
scroll to position [0, 0]
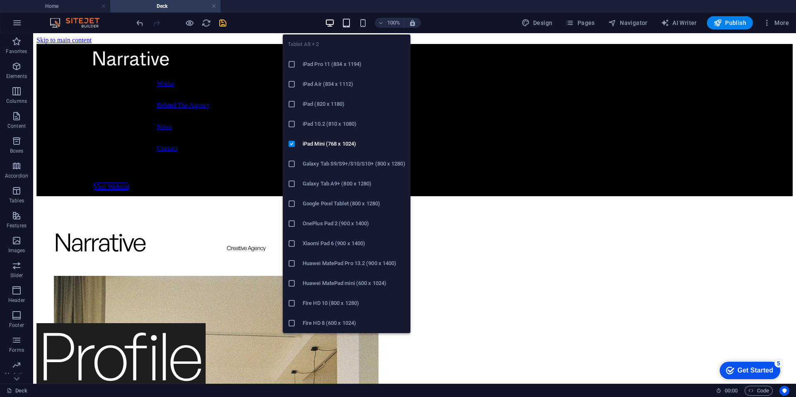
click at [348, 23] on icon "button" at bounding box center [347, 23] width 10 height 10
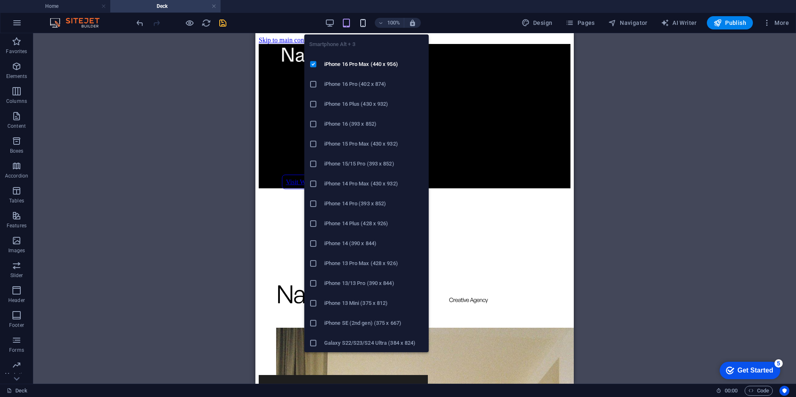
click at [364, 22] on icon "button" at bounding box center [363, 23] width 10 height 10
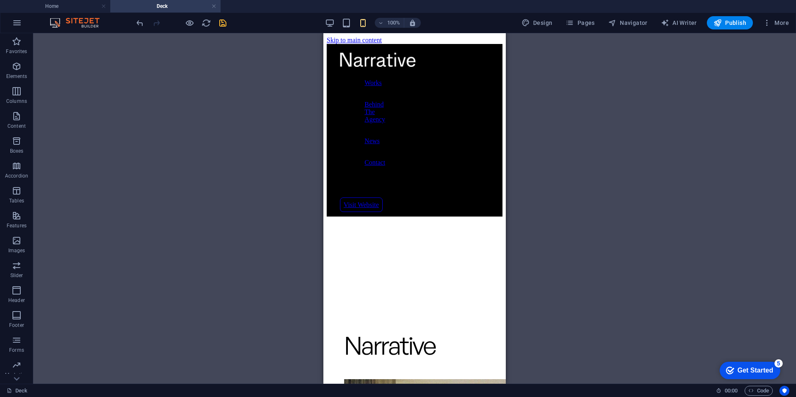
click at [370, 148] on div "Works Behind The Agency News Contact Visit Website" at bounding box center [415, 263] width 176 height 438
click at [335, 196] on div "Container" at bounding box center [342, 196] width 37 height 10
select select "%"
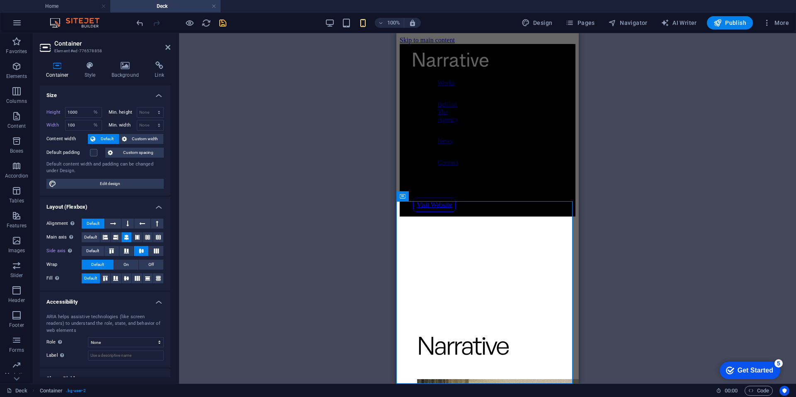
type input "100"
click at [95, 112] on select "Default px rem % vh vw" at bounding box center [96, 112] width 12 height 10
select select "%"
click at [90, 107] on select "Default px rem % vh vw" at bounding box center [96, 112] width 12 height 10
type input "1000"
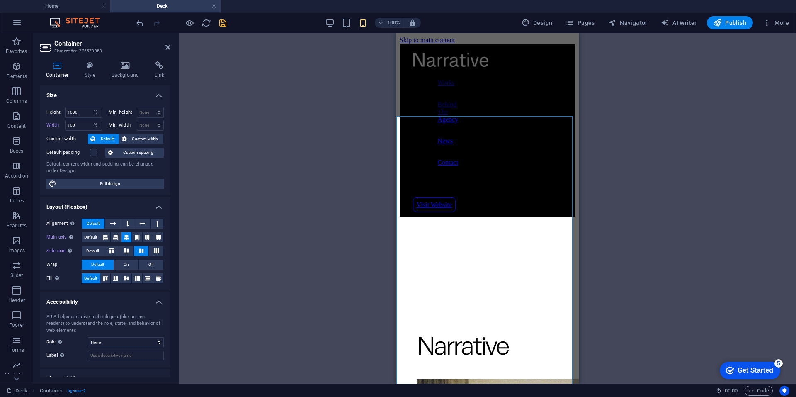
click at [422, 197] on div "Image" at bounding box center [425, 196] width 29 height 10
click at [406, 197] on div "Container" at bounding box center [415, 196] width 37 height 10
click at [138, 141] on span "Custom width" at bounding box center [145, 139] width 32 height 10
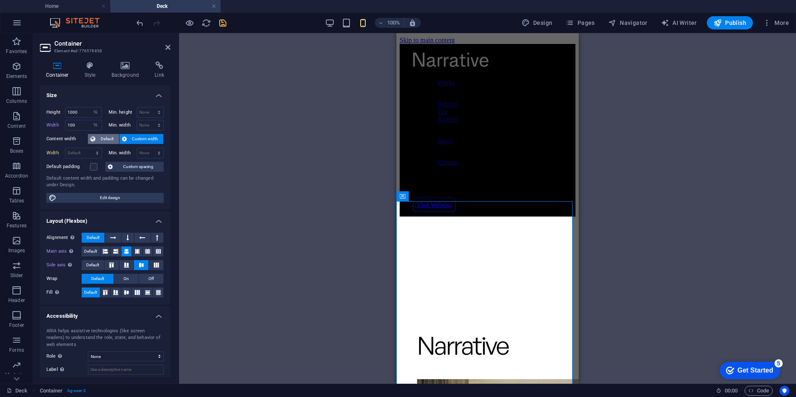
click at [104, 138] on span "Default" at bounding box center [107, 139] width 19 height 10
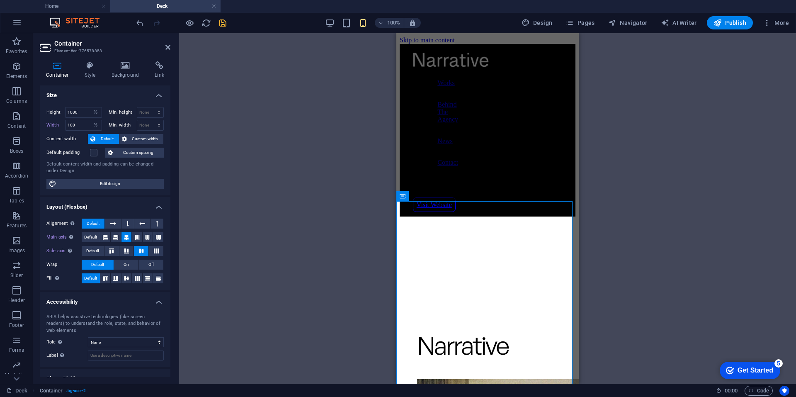
click at [374, 164] on div "Drag here to replace the existing content. Press “Ctrl” if you want to create a…" at bounding box center [487, 208] width 617 height 350
drag, startPoint x: 374, startPoint y: 164, endPoint x: 98, endPoint y: 128, distance: 278.2
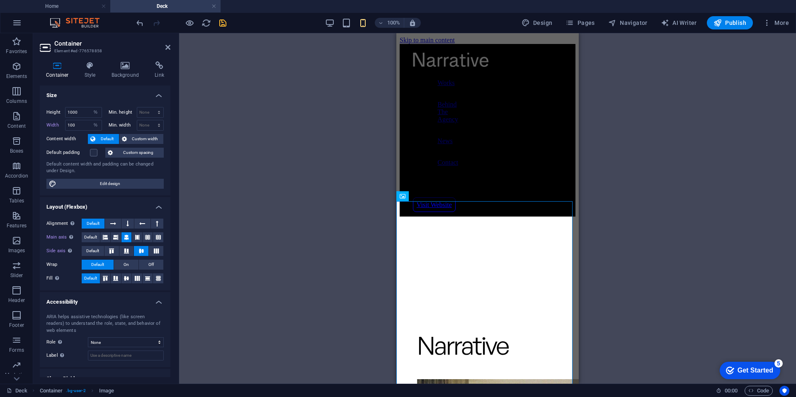
click at [374, 164] on div "Drag here to replace the existing content. Press “Ctrl” if you want to create a…" at bounding box center [487, 208] width 617 height 350
click at [654, 104] on div "Drag here to replace the existing content. Press “Ctrl” if you want to create a…" at bounding box center [487, 208] width 617 height 350
click at [91, 153] on label at bounding box center [93, 152] width 7 height 7
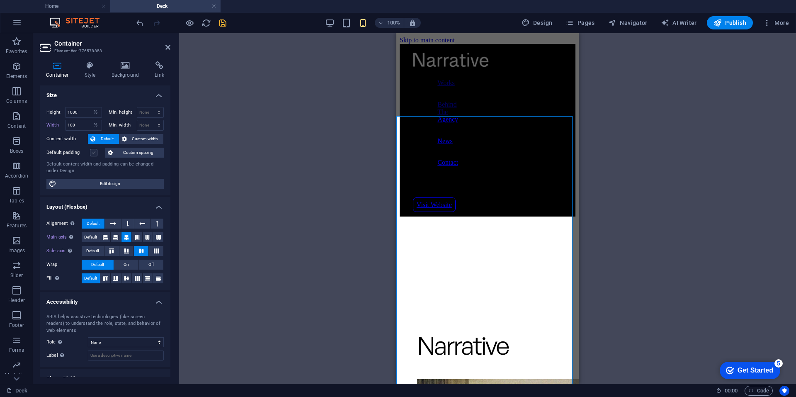
click at [0, 0] on input "Default padding" at bounding box center [0, 0] width 0 height 0
click at [95, 153] on label at bounding box center [93, 152] width 7 height 7
click at [0, 0] on input "Default padding" at bounding box center [0, 0] width 0 height 0
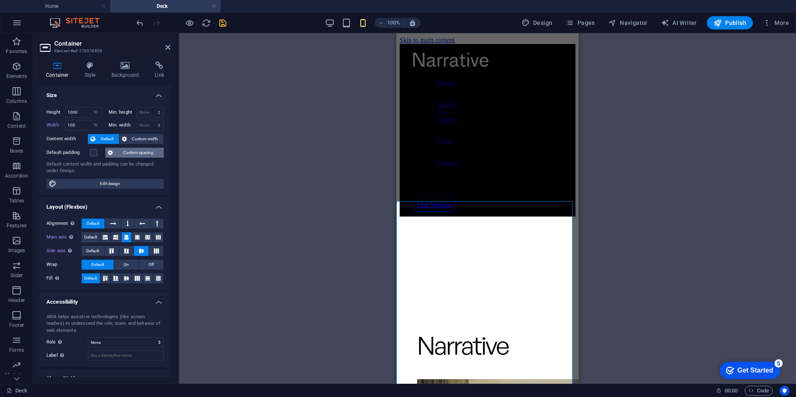
click at [122, 152] on span "Custom spacing" at bounding box center [138, 153] width 46 height 10
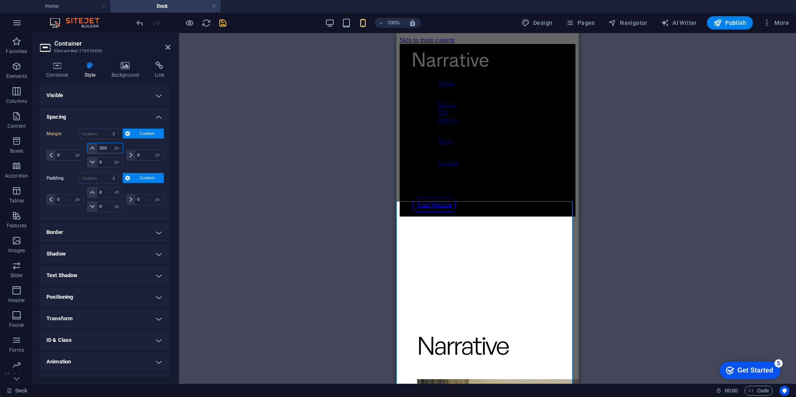
drag, startPoint x: 107, startPoint y: 148, endPoint x: 89, endPoint y: 146, distance: 18.7
click at [89, 146] on div "200 auto px % rem vw vh" at bounding box center [105, 148] width 36 height 11
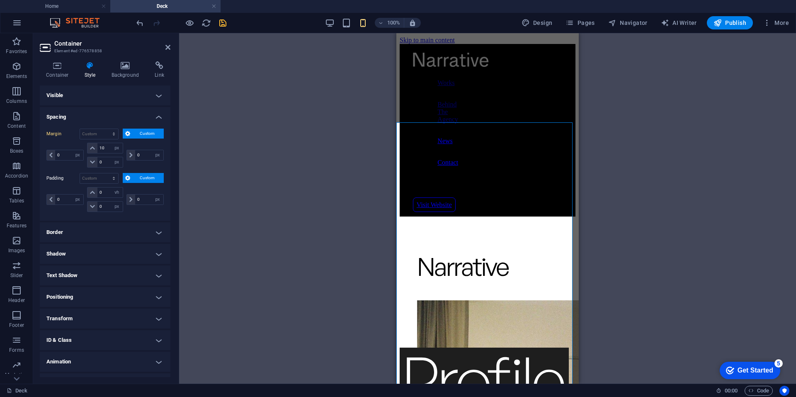
click at [153, 97] on h4 "Visible" at bounding box center [105, 95] width 131 height 20
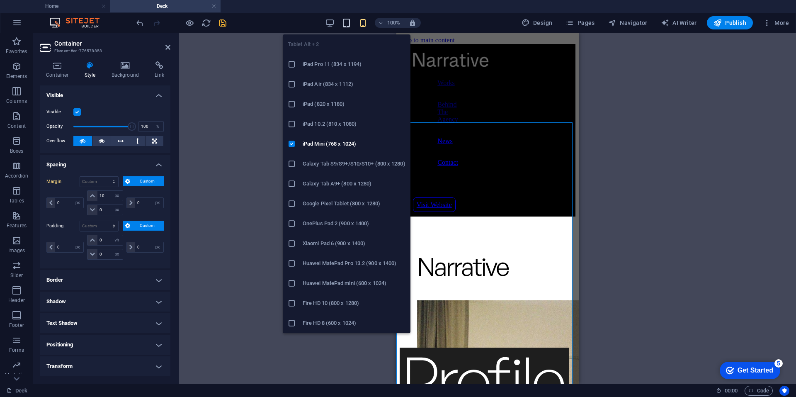
click at [351, 19] on icon "button" at bounding box center [347, 23] width 10 height 10
type input "144"
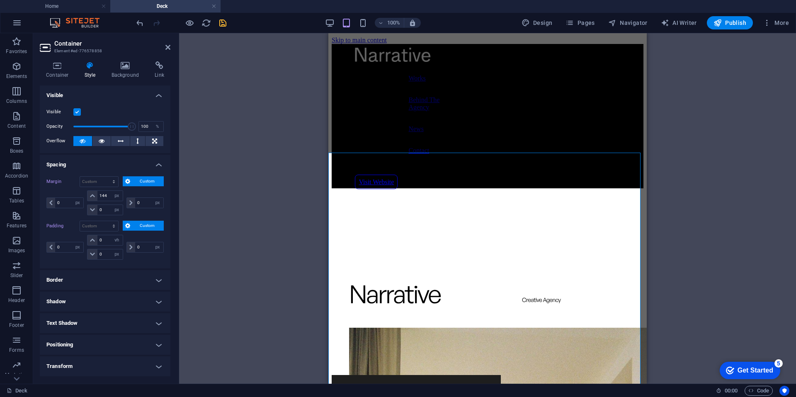
drag, startPoint x: 105, startPoint y: 239, endPoint x: 96, endPoint y: 237, distance: 9.4
click at [96, 237] on div "0 px rem % vh vw" at bounding box center [105, 240] width 36 height 11
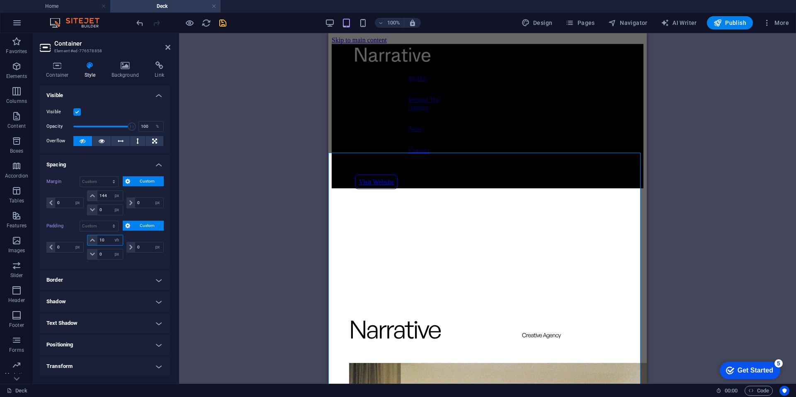
drag, startPoint x: 107, startPoint y: 236, endPoint x: 92, endPoint y: 236, distance: 14.5
click at [92, 236] on div "10 px rem % vh vw" at bounding box center [105, 240] width 36 height 11
type input "0"
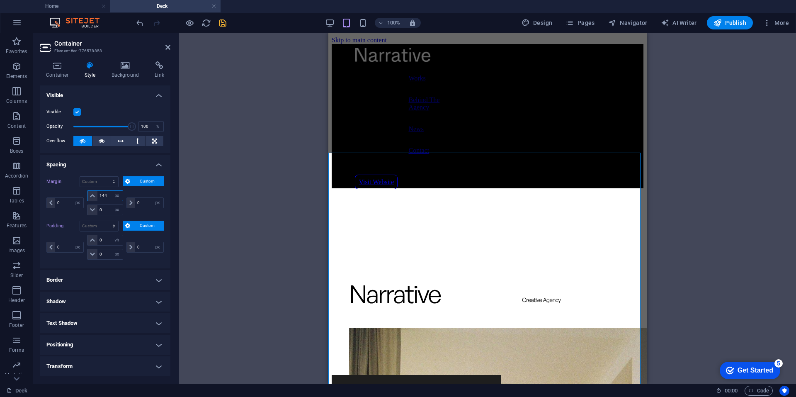
drag, startPoint x: 107, startPoint y: 196, endPoint x: 97, endPoint y: 194, distance: 10.6
click at [97, 194] on input "144" at bounding box center [109, 196] width 25 height 10
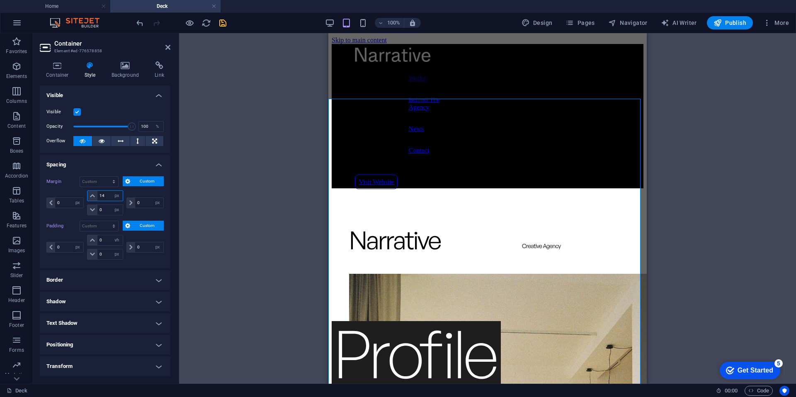
drag, startPoint x: 107, startPoint y: 197, endPoint x: 99, endPoint y: 196, distance: 7.9
click at [99, 196] on input "14" at bounding box center [109, 196] width 25 height 10
type input "24"
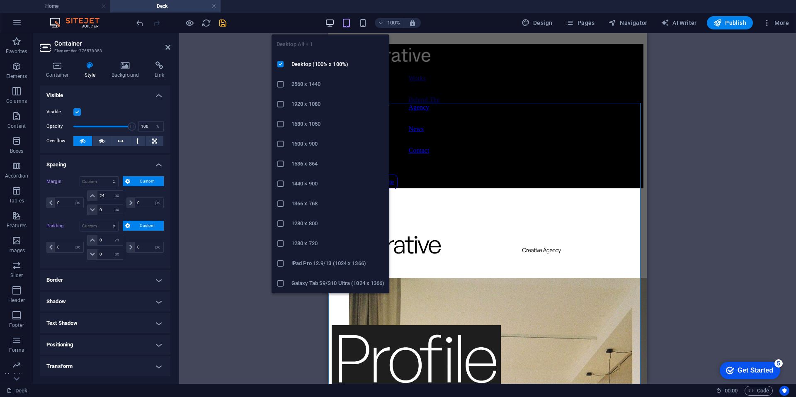
click at [334, 22] on icon "button" at bounding box center [330, 23] width 10 height 10
type input "0"
select select "px"
type input "0"
select select "px"
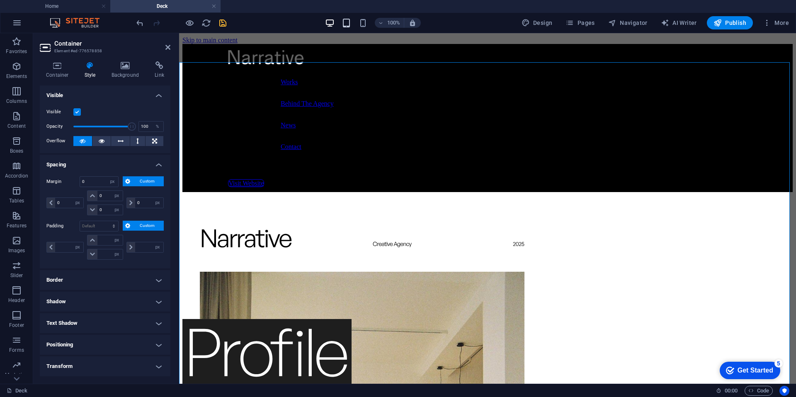
click at [351, 27] on icon "button" at bounding box center [347, 23] width 10 height 10
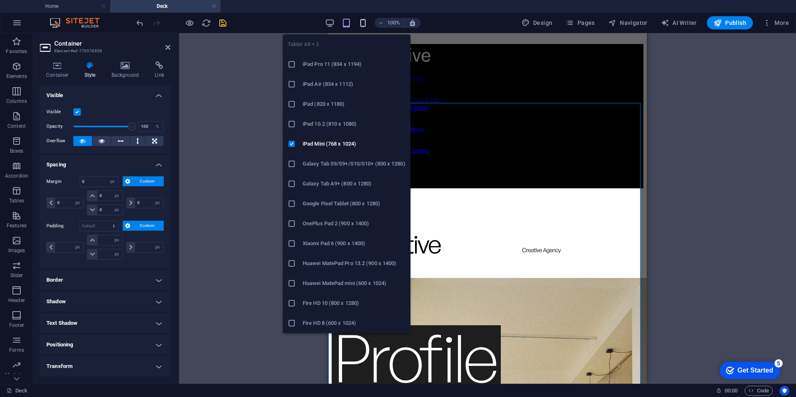
select select "DISABLED_OPTION_VALUE"
type input "24"
type input "0"
select select "vh"
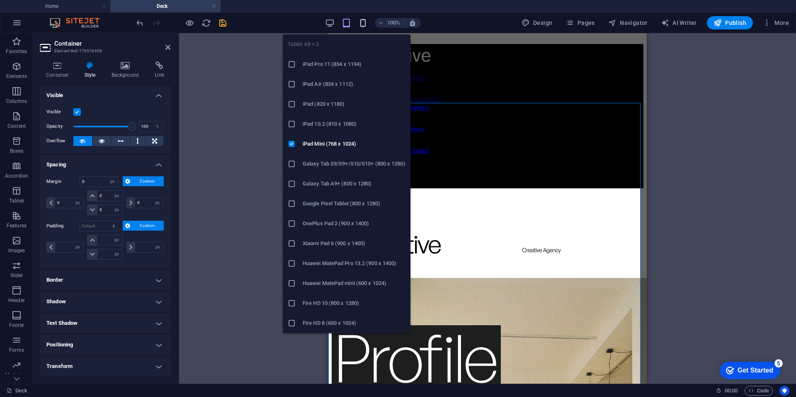
type input "0"
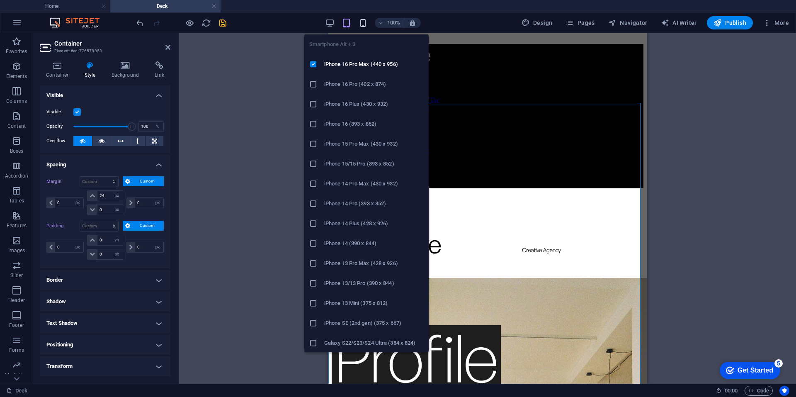
click at [360, 23] on icon "button" at bounding box center [363, 23] width 10 height 10
type input "10"
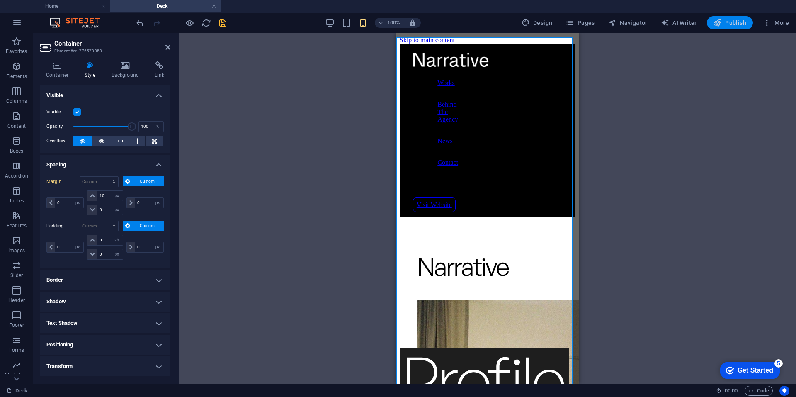
click at [730, 26] on span "Publish" at bounding box center [730, 23] width 33 height 8
